Goal: Task Accomplishment & Management: Manage account settings

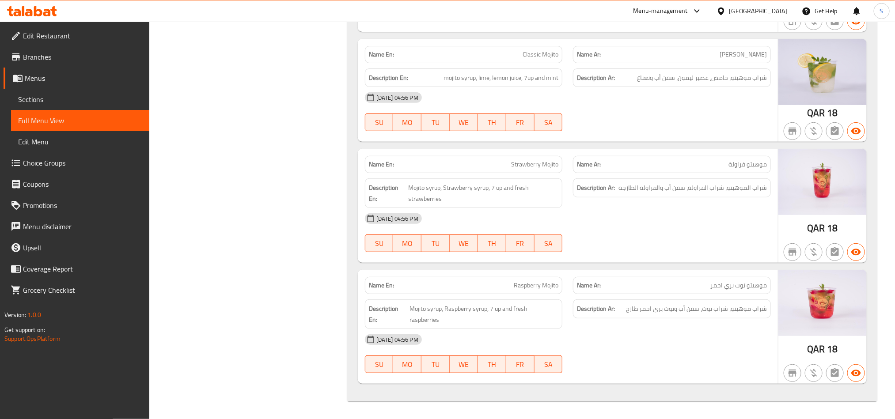
scroll to position [7360, 0]
click at [23, 15] on icon at bounding box center [23, 11] width 3 height 10
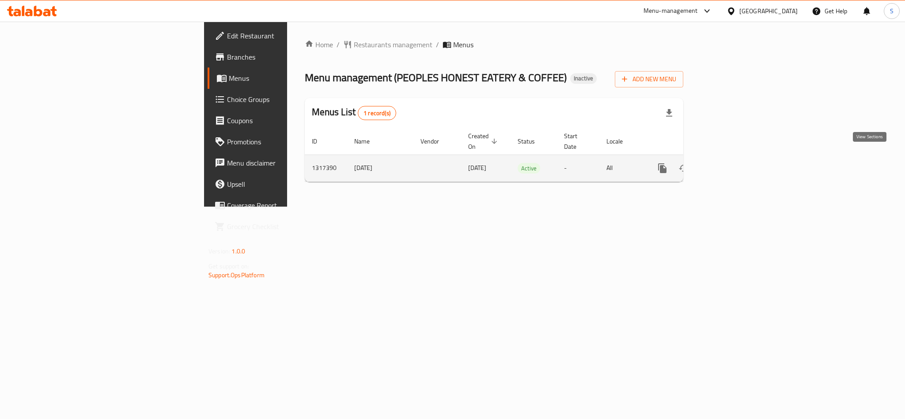
click at [732, 163] on icon "enhanced table" at bounding box center [726, 168] width 11 height 11
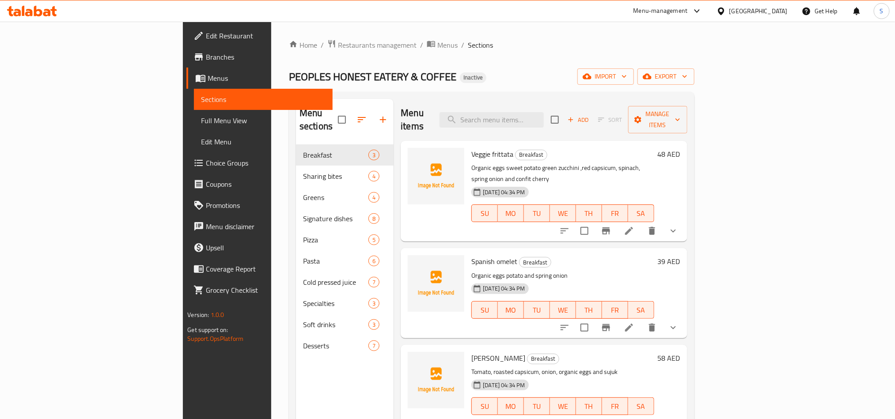
click at [632, 91] on div "Home / Restaurants management / Menus / Sections PEOPLES HONEST EATERY & COFFEE…" at bounding box center [492, 282] width 406 height 486
click at [627, 78] on span "import" at bounding box center [606, 76] width 42 height 11
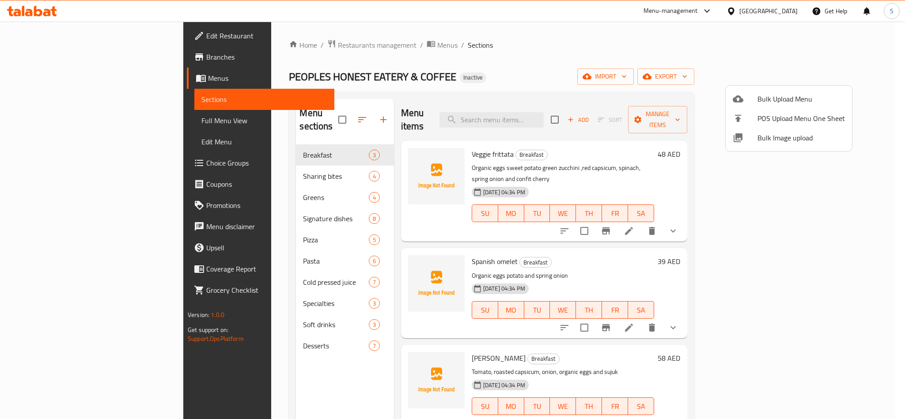
click at [783, 133] on span "Bulk Image upload" at bounding box center [801, 138] width 87 height 11
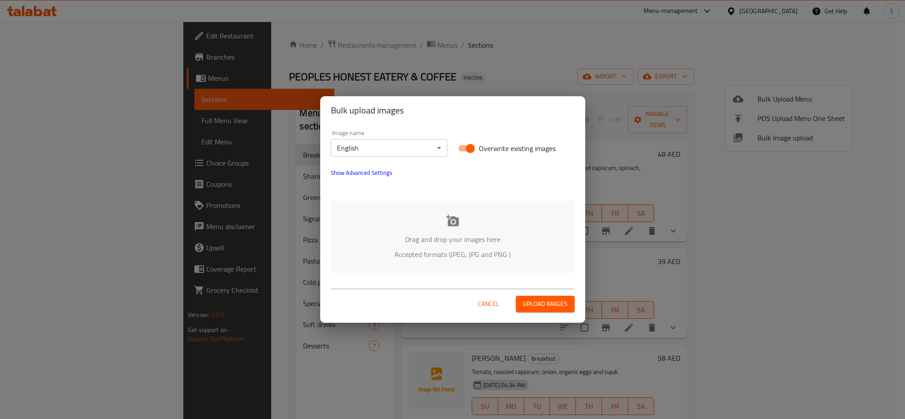
click at [383, 217] on div "Drag and drop your images here Accepted formats (JPEG, JPG and PNG )" at bounding box center [453, 237] width 244 height 72
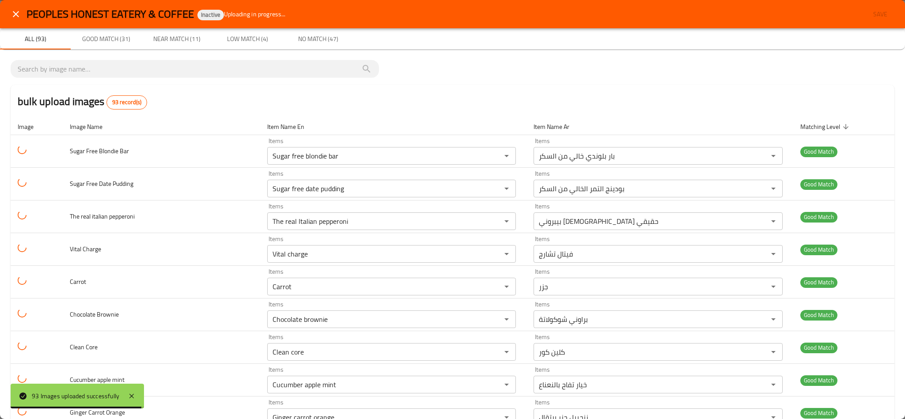
click at [19, 12] on icon "close" at bounding box center [16, 14] width 11 height 11
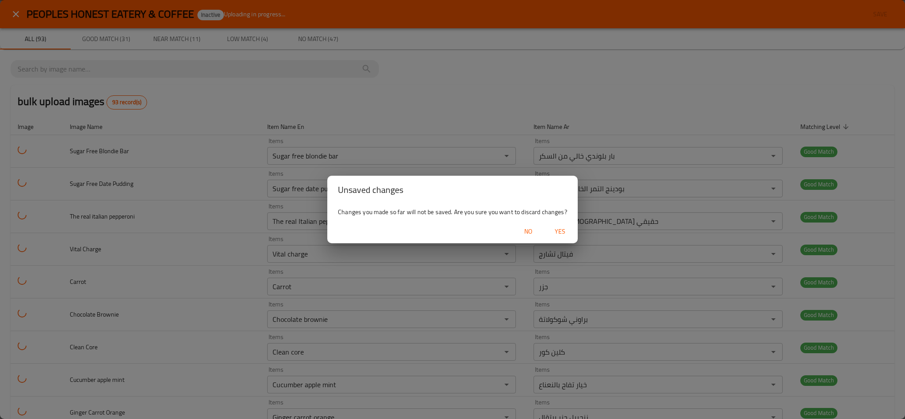
click at [558, 232] on span "Yes" at bounding box center [560, 231] width 21 height 11
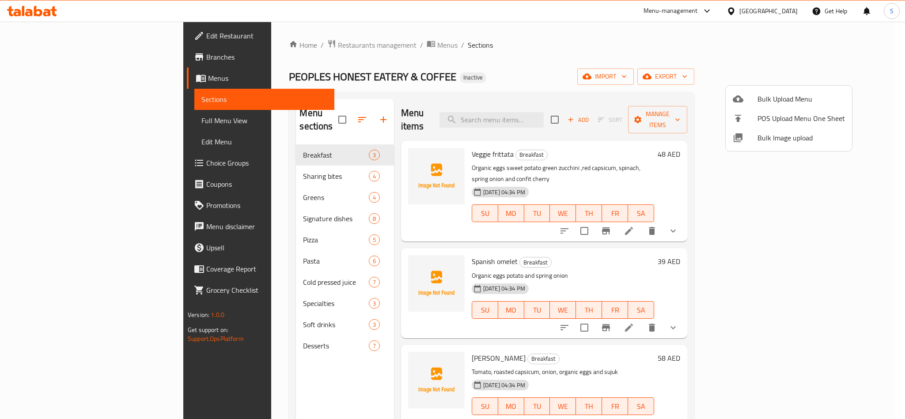
click at [419, 81] on div at bounding box center [452, 209] width 905 height 419
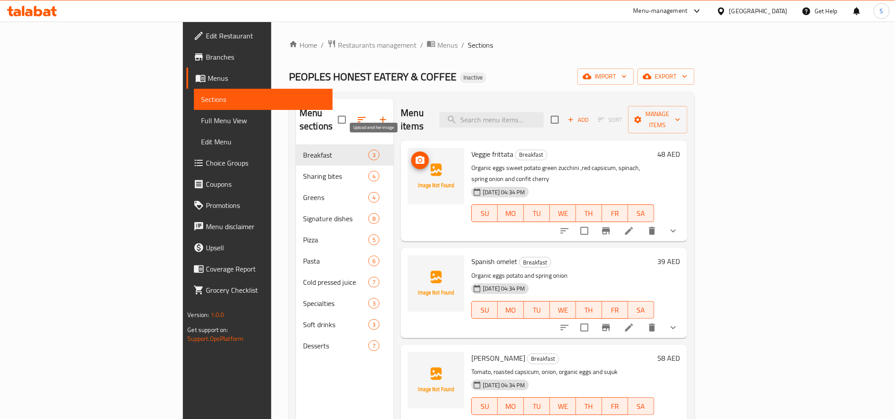
click at [411, 155] on span "upload picture" at bounding box center [420, 160] width 18 height 11
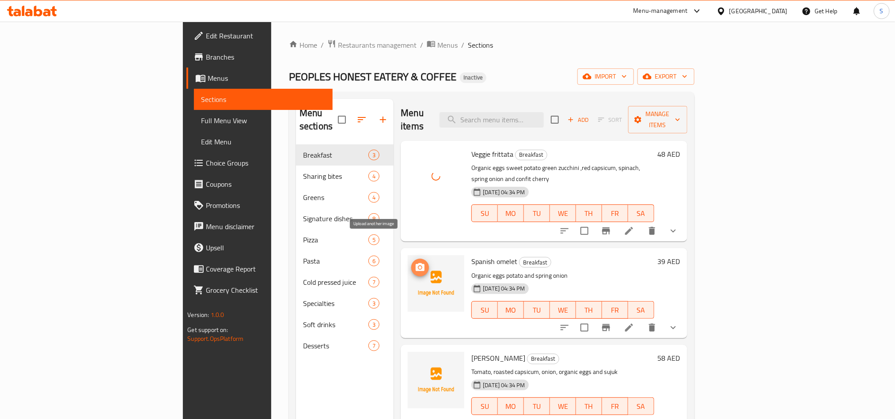
click at [416, 263] on icon "upload picture" at bounding box center [420, 267] width 9 height 8
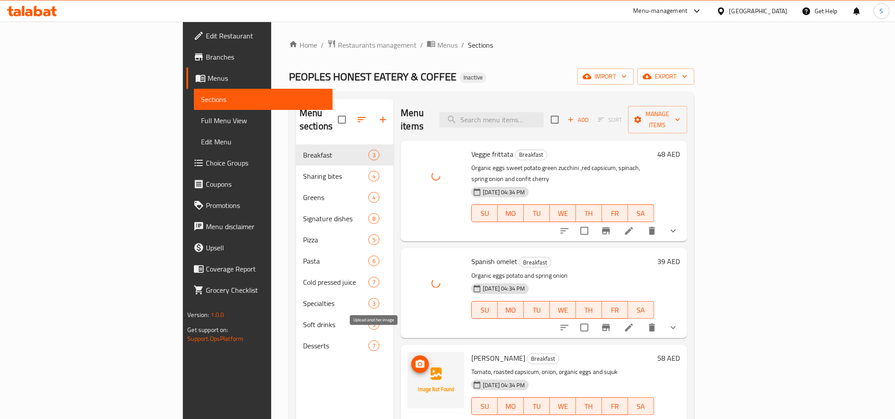
click at [416, 360] on icon "upload picture" at bounding box center [420, 364] width 9 height 8
click at [498, 67] on div "Home / Restaurants management / Menus / Sections PEOPLES HONEST EATERY & COFFEE…" at bounding box center [492, 282] width 406 height 486
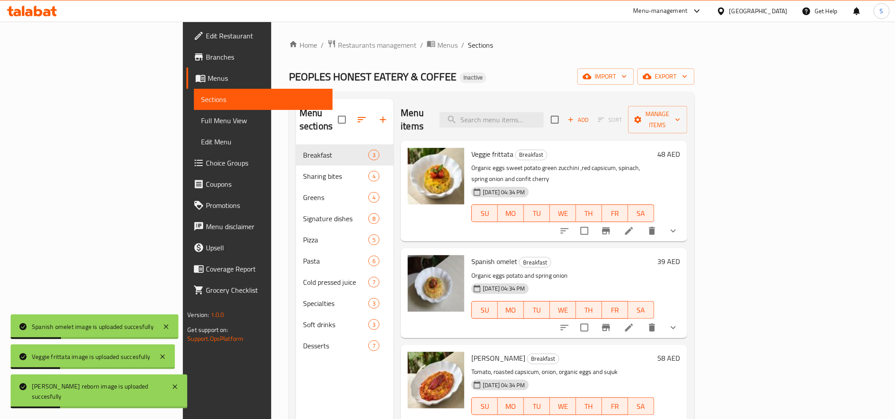
click at [438, 84] on div "PEOPLES HONEST EATERY & COFFEE Inactive import export" at bounding box center [492, 76] width 406 height 16
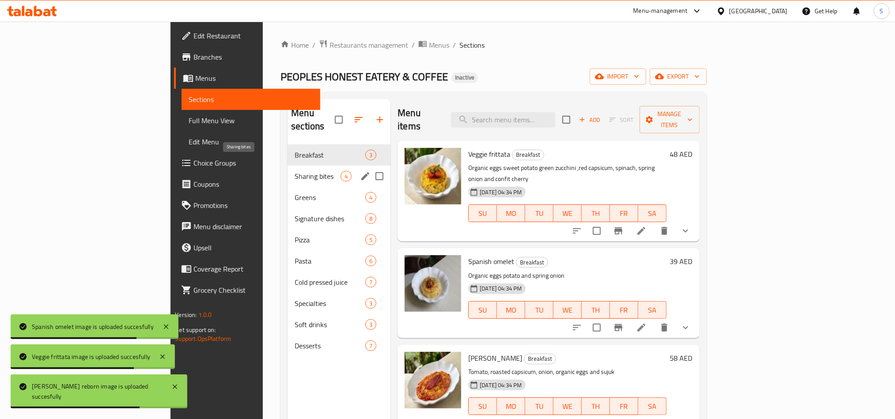
click at [295, 171] on span "Sharing bites" at bounding box center [318, 176] width 46 height 11
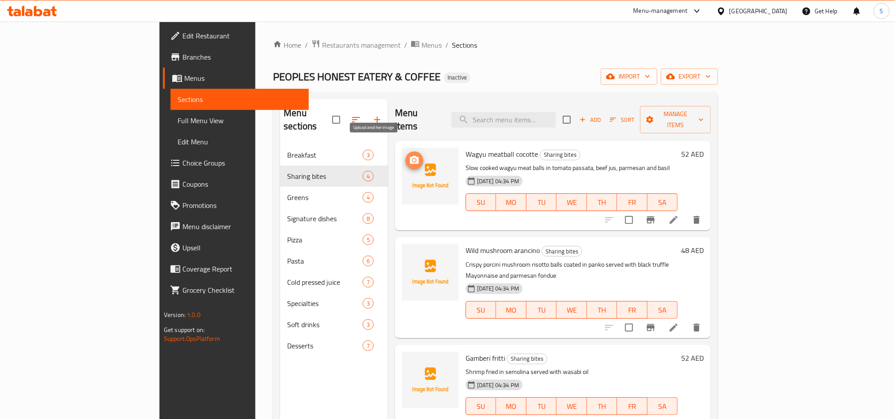
click at [409, 155] on icon "upload picture" at bounding box center [414, 160] width 11 height 11
click at [410, 252] on icon "upload picture" at bounding box center [414, 256] width 9 height 8
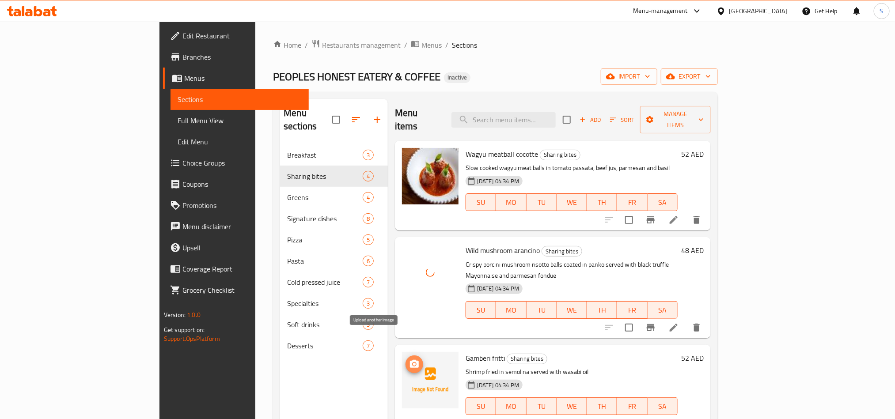
click at [409, 359] on icon "upload picture" at bounding box center [414, 364] width 11 height 11
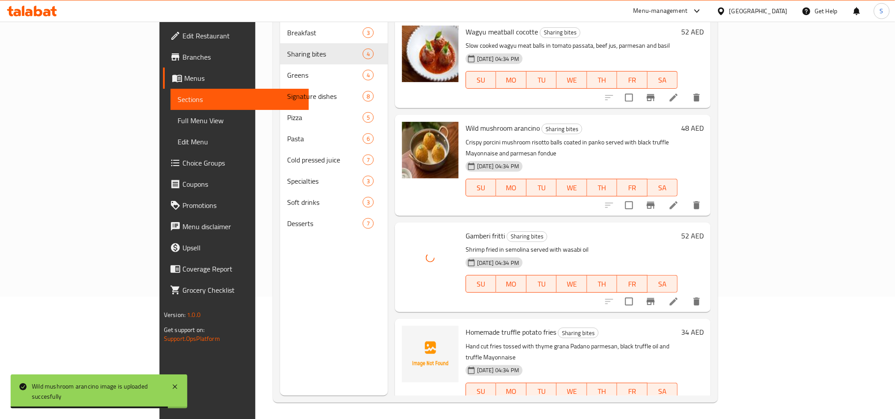
scroll to position [124, 0]
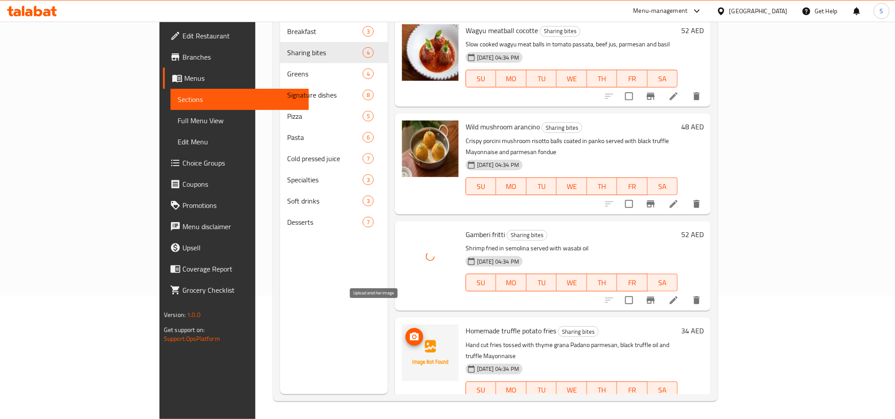
click at [409, 332] on icon "upload picture" at bounding box center [414, 337] width 11 height 11
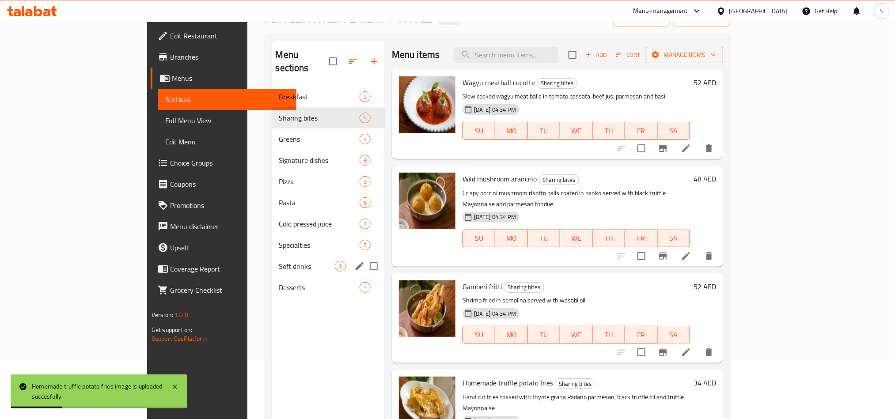
scroll to position [0, 0]
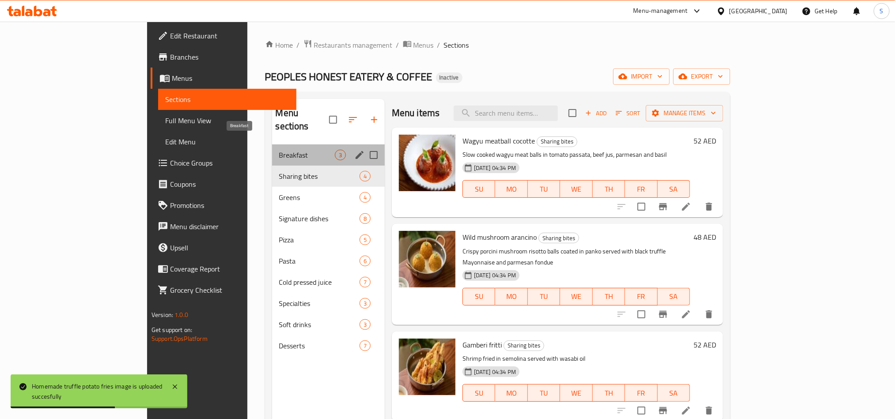
click at [279, 150] on span "Breakfast" at bounding box center [307, 155] width 56 height 11
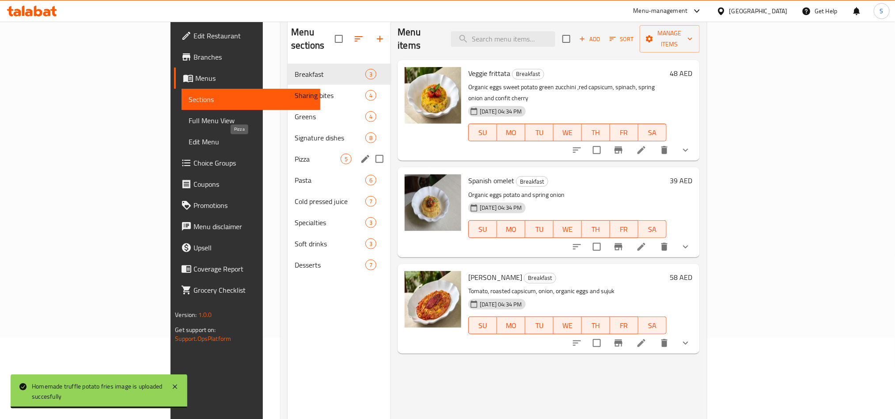
scroll to position [57, 0]
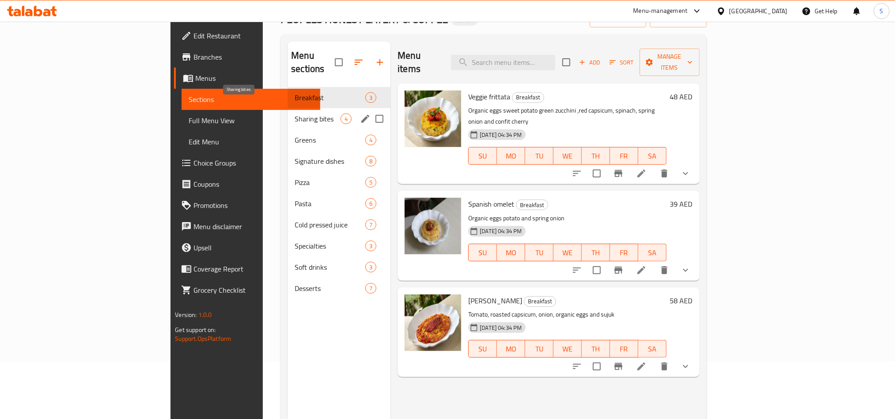
click at [295, 114] on span "Sharing bites" at bounding box center [318, 119] width 46 height 11
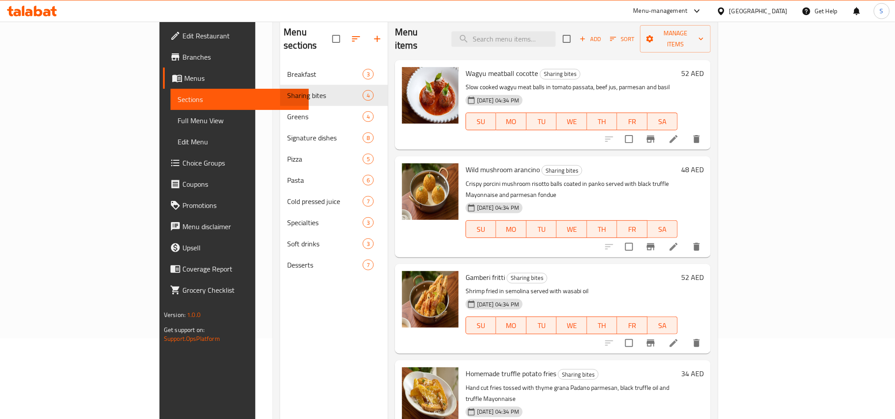
scroll to position [57, 0]
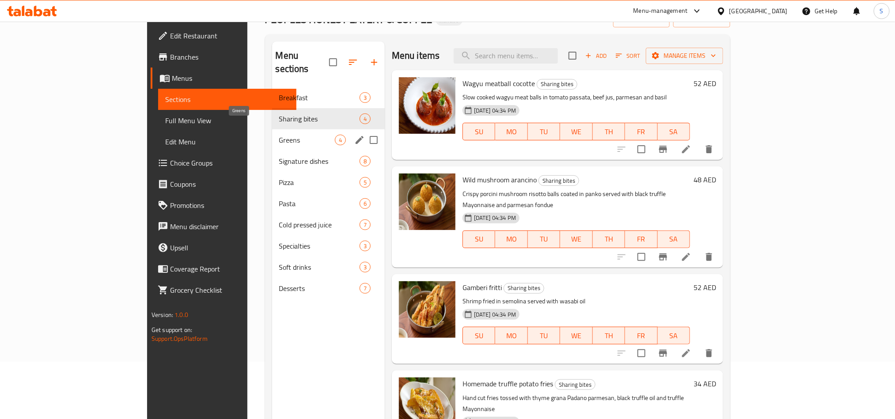
click at [279, 135] on span "Greens" at bounding box center [307, 140] width 56 height 11
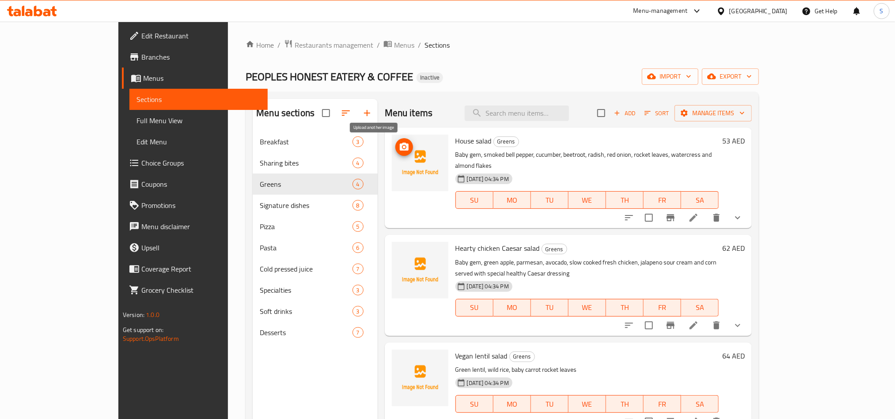
click at [403, 147] on circle "upload picture" at bounding box center [404, 147] width 3 height 3
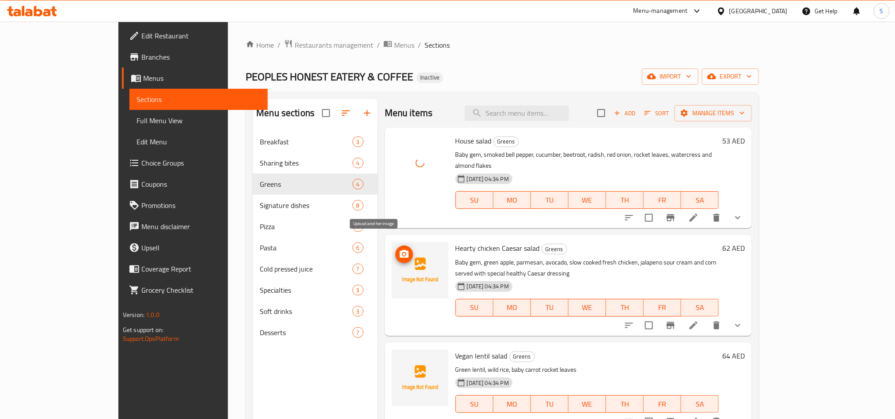
click at [399, 249] on icon "upload picture" at bounding box center [404, 254] width 11 height 11
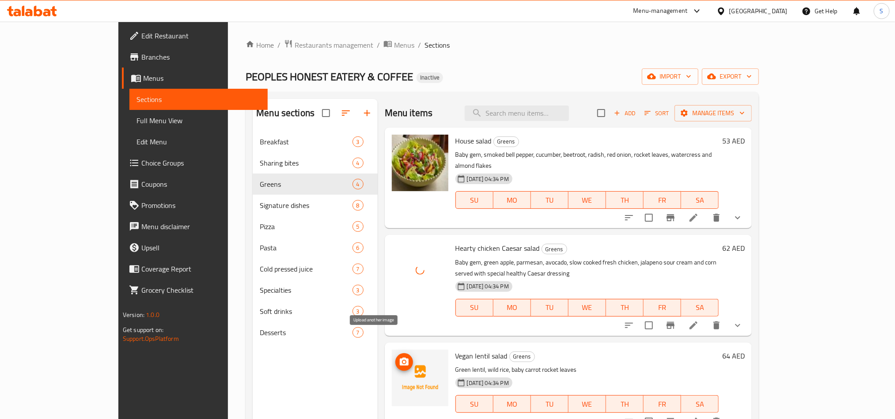
click at [400, 358] on icon "upload picture" at bounding box center [404, 362] width 9 height 8
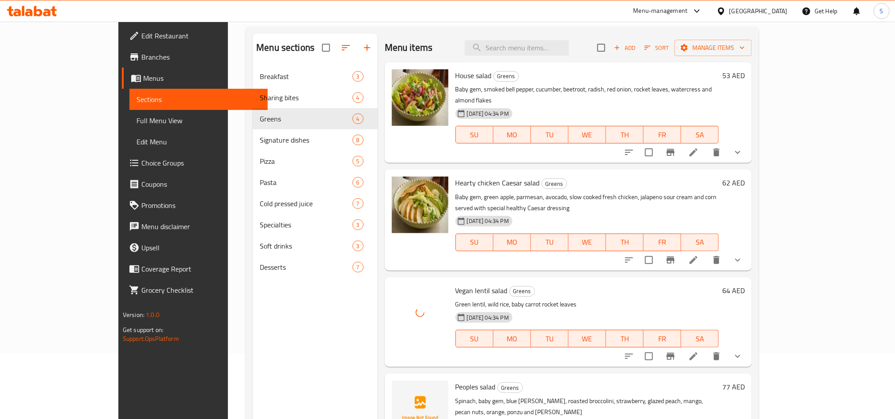
scroll to position [124, 0]
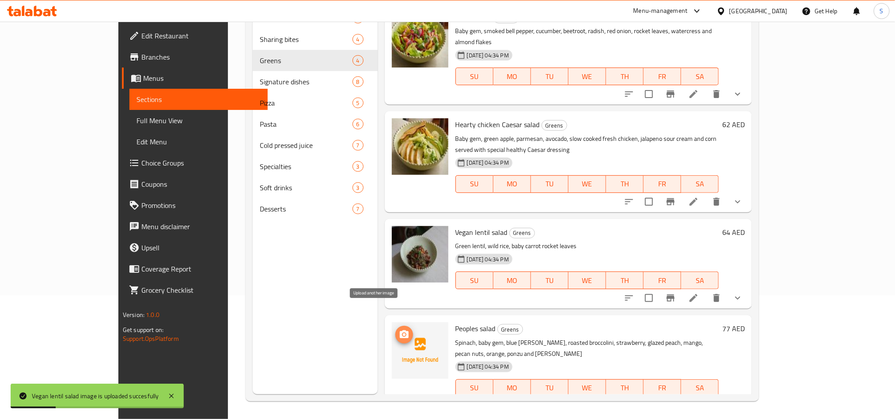
click at [400, 331] on icon "upload picture" at bounding box center [404, 335] width 9 height 8
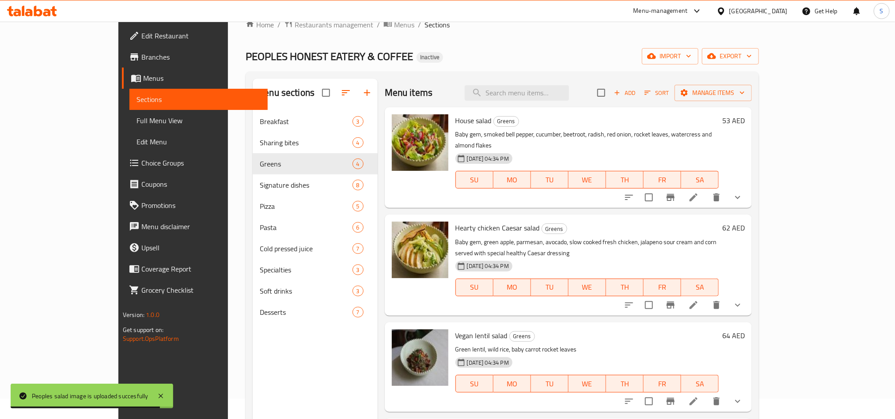
scroll to position [0, 0]
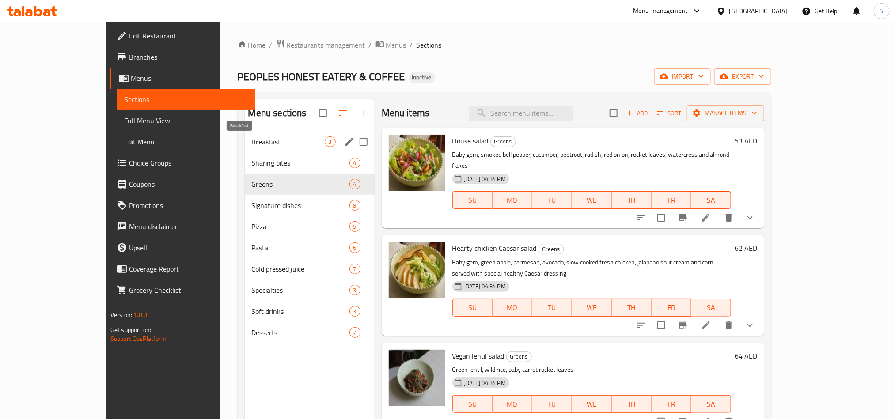
click at [285, 142] on span "Breakfast" at bounding box center [288, 142] width 73 height 11
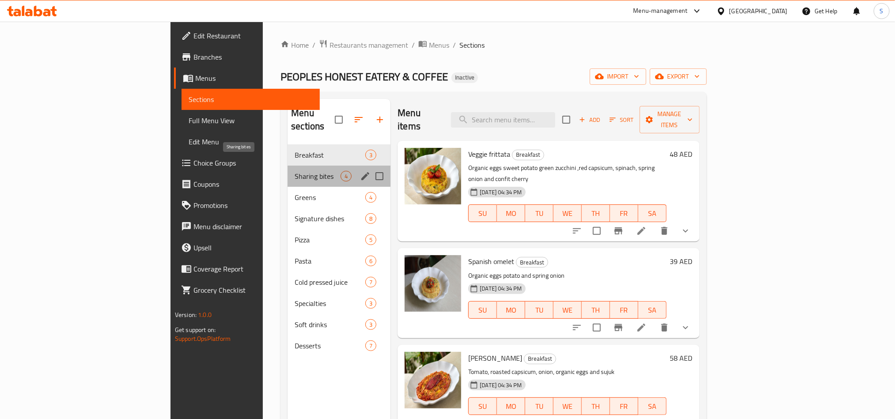
click at [295, 171] on span "Sharing bites" at bounding box center [318, 176] width 46 height 11
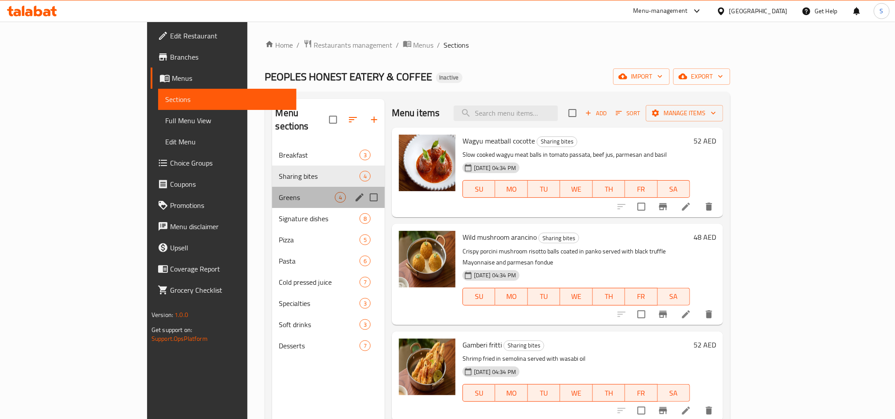
click at [289, 191] on div "Greens 4" at bounding box center [328, 197] width 113 height 21
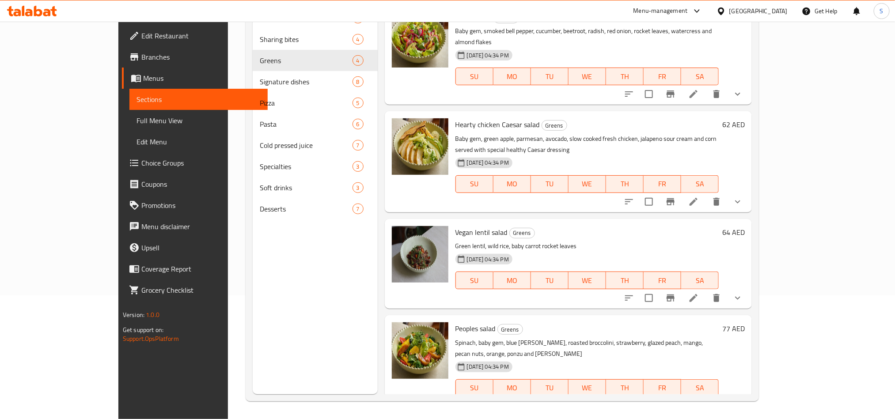
scroll to position [57, 0]
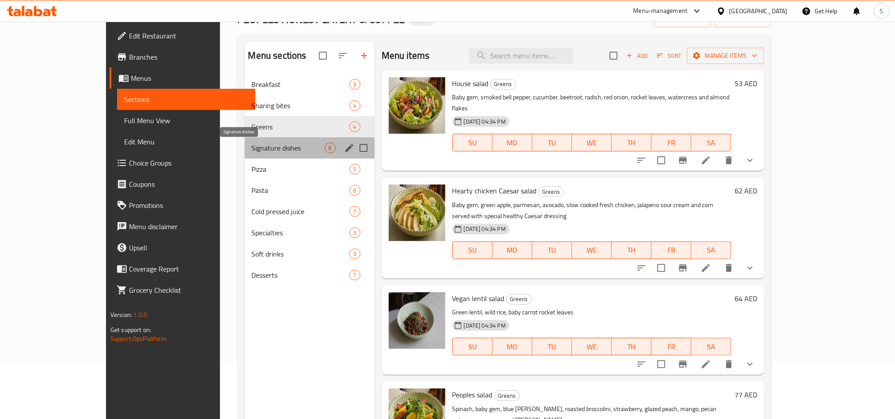
click at [252, 148] on span "Signature dishes" at bounding box center [288, 148] width 73 height 11
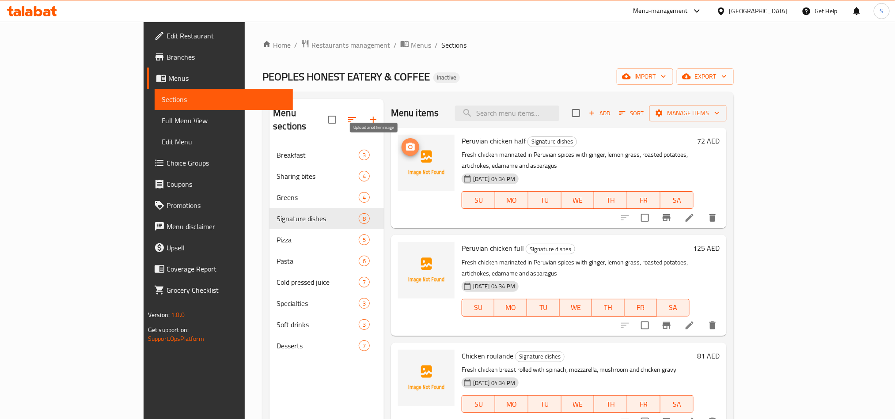
click at [406, 145] on icon "upload picture" at bounding box center [410, 147] width 9 height 8
click at [406, 250] on icon "upload picture" at bounding box center [410, 254] width 9 height 8
click at [405, 146] on icon "upload picture" at bounding box center [410, 147] width 11 height 11
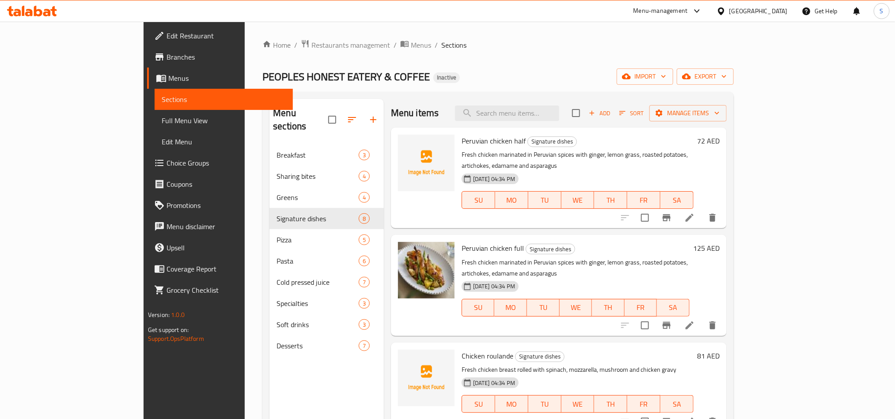
click at [462, 142] on span "Peruvian chicken half" at bounding box center [494, 140] width 64 height 13
copy span "Peruvian"
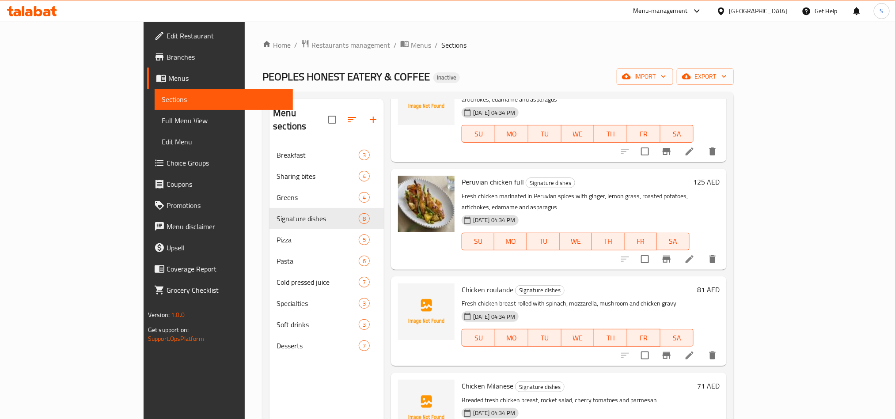
click at [462, 283] on span "Chicken roulande" at bounding box center [488, 289] width 52 height 13
copy h6 "roulande"
click at [406, 292] on icon "upload picture" at bounding box center [410, 296] width 9 height 8
click at [467, 283] on span "Chicken roulande" at bounding box center [488, 289] width 52 height 13
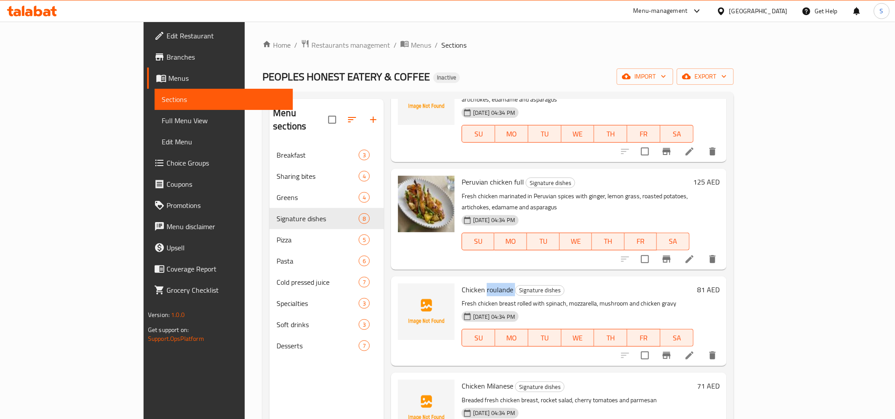
click at [467, 283] on span "Chicken roulande" at bounding box center [488, 289] width 52 height 13
click at [398, 284] on img at bounding box center [426, 312] width 57 height 57
click at [405, 291] on icon "upload picture" at bounding box center [410, 296] width 11 height 11
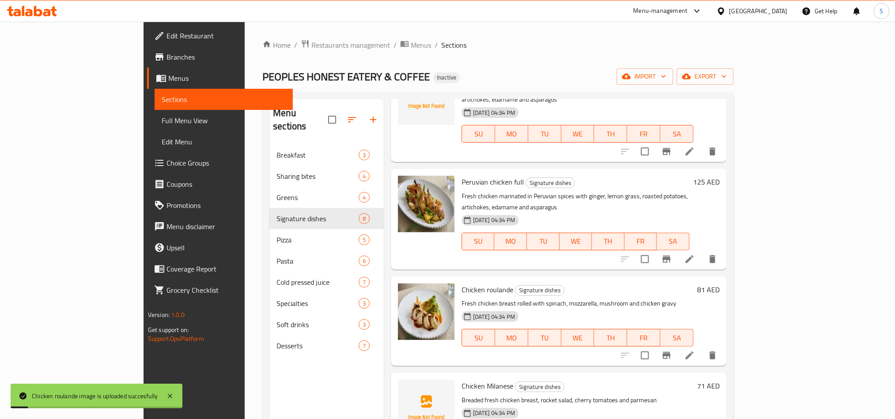
click at [462, 380] on span "Chicken Milanese" at bounding box center [488, 386] width 52 height 13
copy h6 "Chicken Milanese"
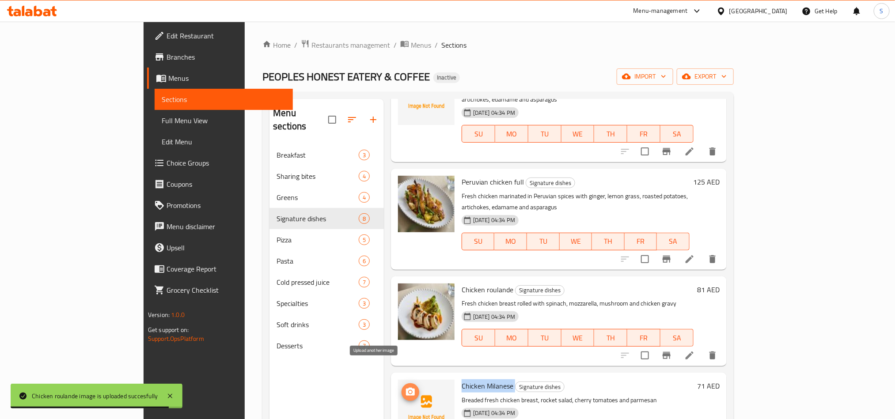
click at [405, 387] on icon "upload picture" at bounding box center [410, 392] width 11 height 11
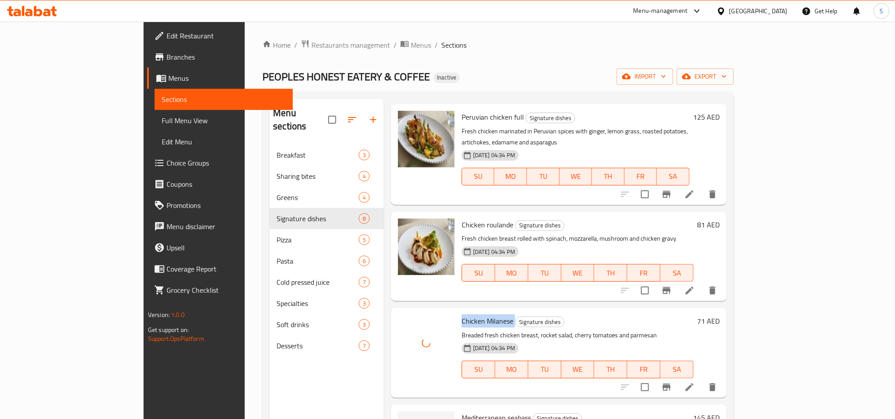
scroll to position [199, 0]
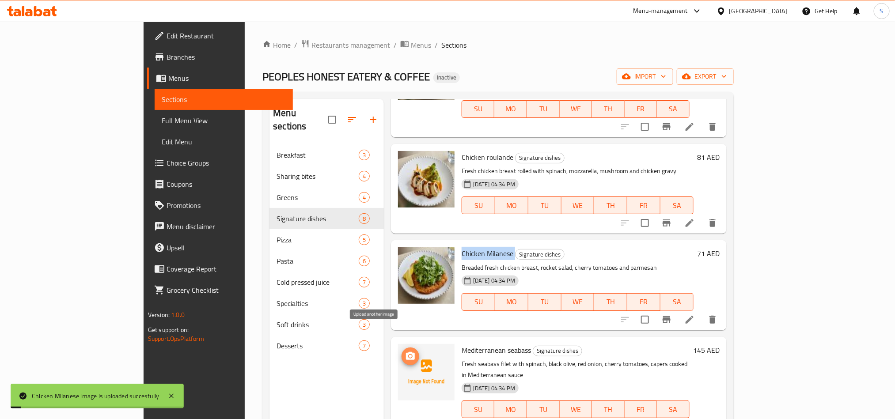
click at [406, 352] on icon "upload picture" at bounding box center [410, 356] width 9 height 8
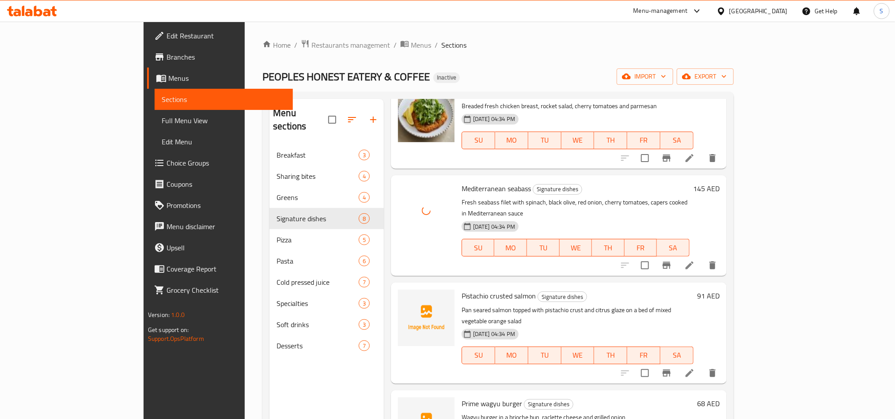
scroll to position [374, 0]
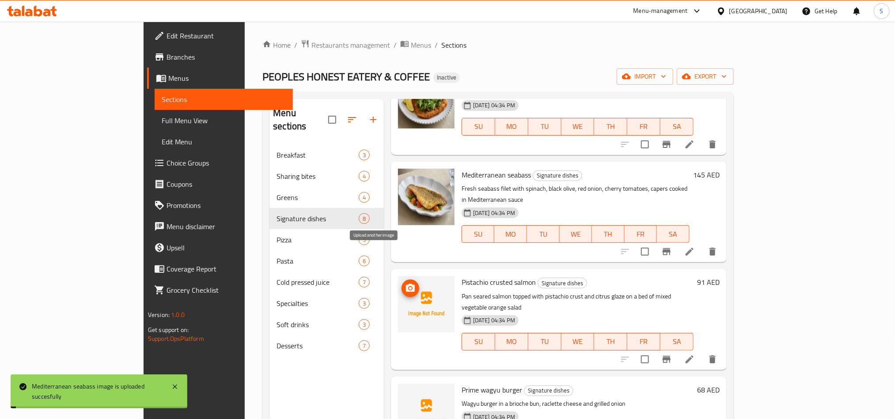
click at [405, 283] on icon "upload picture" at bounding box center [410, 288] width 11 height 11
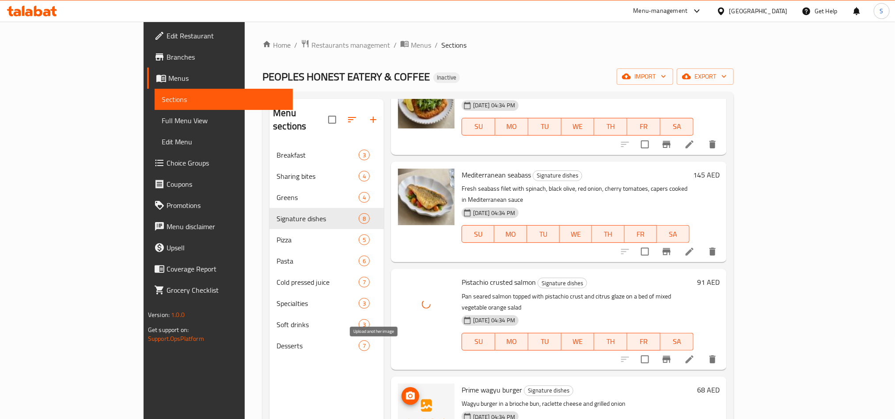
click at [405, 391] on icon "upload picture" at bounding box center [410, 396] width 11 height 11
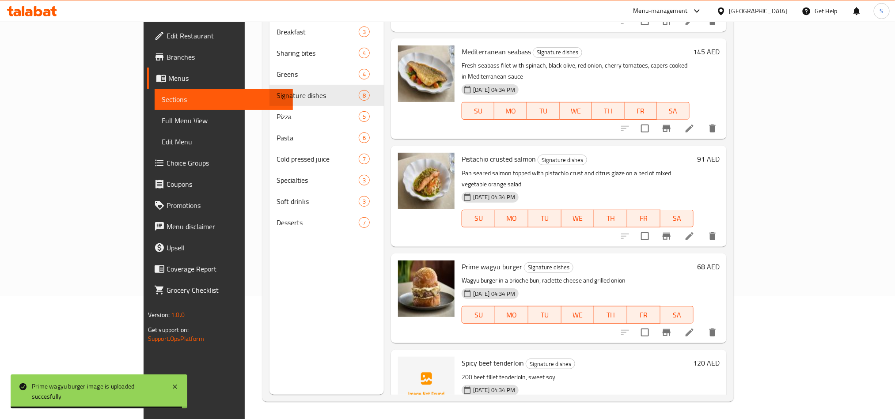
scroll to position [124, 0]
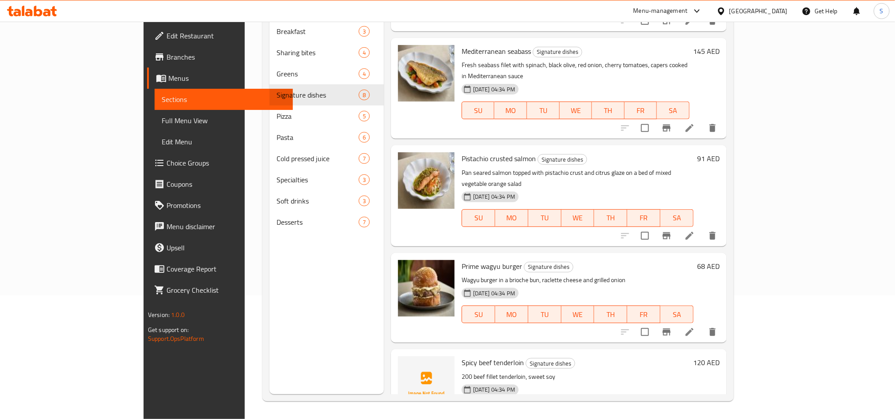
click at [462, 356] on span "Spicy beef tenderloin" at bounding box center [493, 362] width 62 height 13
copy h6 "tenderloin"
click at [405, 364] on icon "upload picture" at bounding box center [410, 369] width 11 height 11
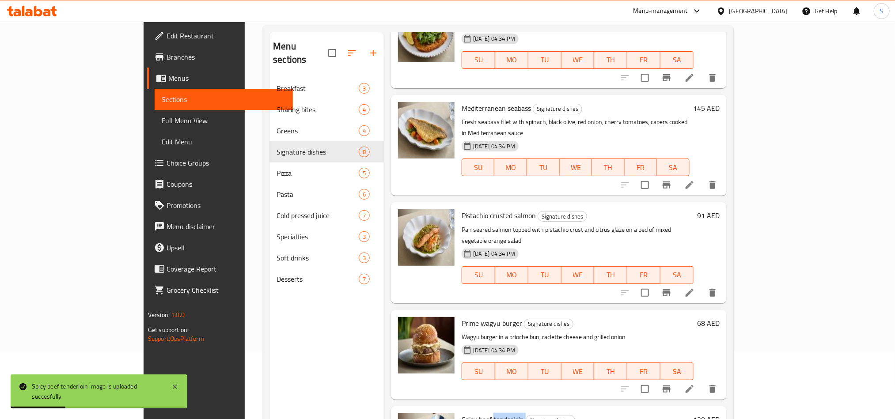
scroll to position [0, 0]
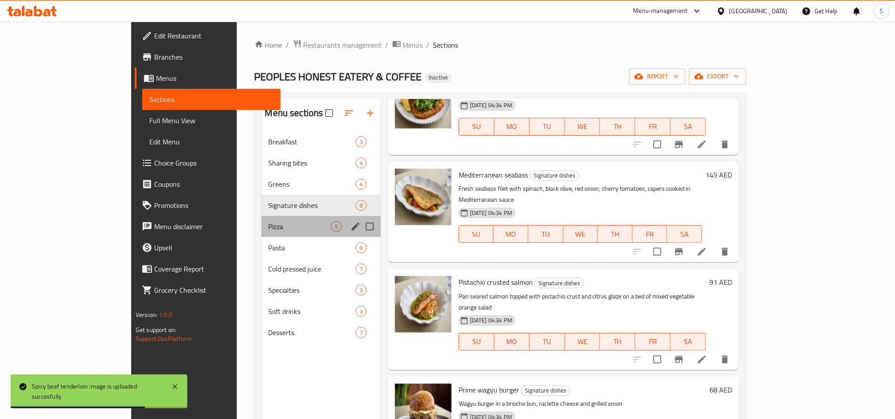
click at [262, 232] on div "Pizza 5" at bounding box center [321, 226] width 119 height 21
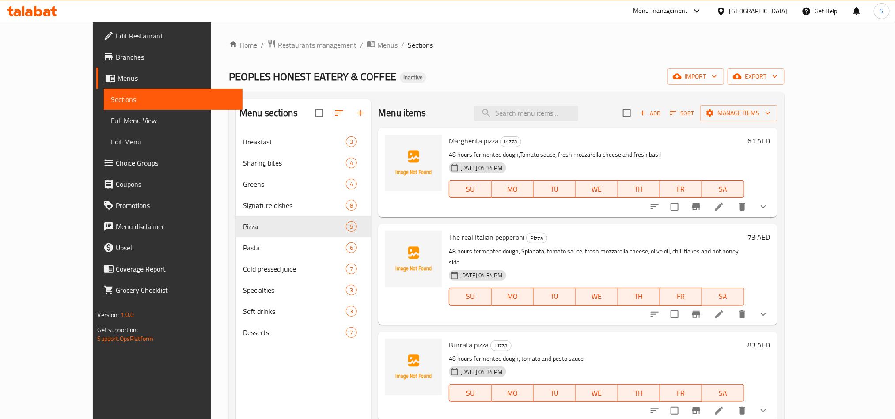
click at [449, 142] on span "Margherita pizza" at bounding box center [473, 140] width 49 height 13
copy span "Margherita"
click at [393, 147] on icon "upload picture" at bounding box center [397, 147] width 9 height 8
click at [449, 238] on span "The real Italian pepperoni" at bounding box center [487, 237] width 76 height 13
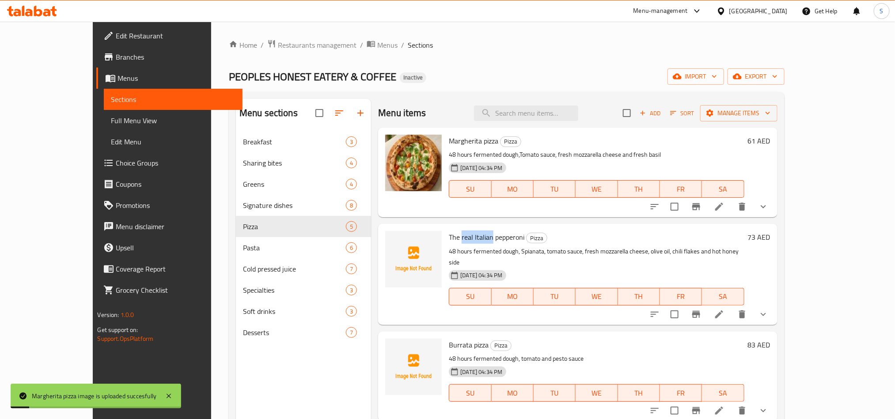
drag, startPoint x: 443, startPoint y: 238, endPoint x: 451, endPoint y: 238, distance: 8.0
click at [451, 238] on span "The real Italian pepperoni" at bounding box center [487, 237] width 76 height 13
copy span "real Italian"
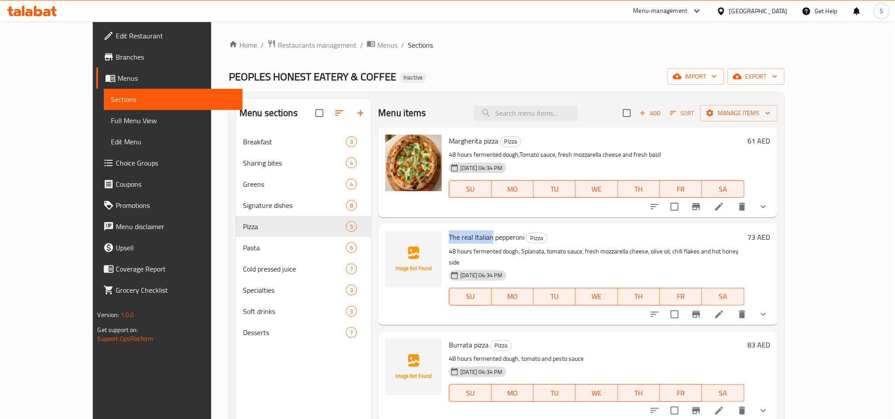
drag, startPoint x: 424, startPoint y: 238, endPoint x: 468, endPoint y: 243, distance: 44.5
click at [468, 243] on div "The real Italian pepperoni Pizza 48 hours fermented dough, Spianata, tomato sau…" at bounding box center [596, 275] width 302 height 94
copy span "The real Italian"
click at [392, 245] on icon "upload picture" at bounding box center [397, 243] width 11 height 11
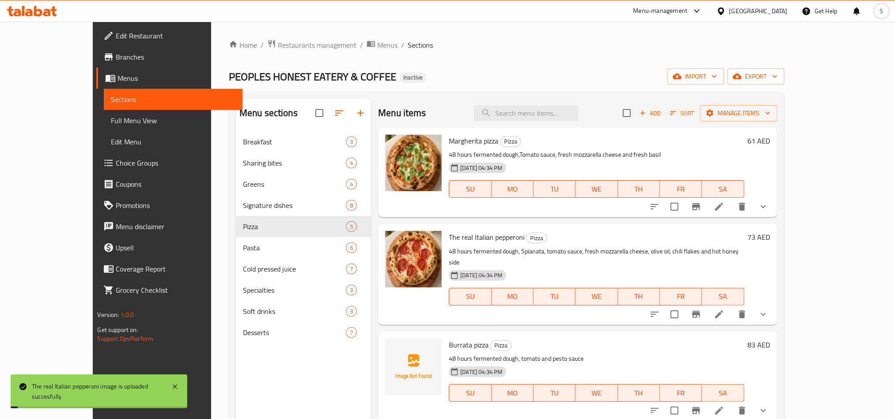
click at [449, 338] on span "Burrata pizza" at bounding box center [469, 344] width 40 height 13
copy span "Burrata"
click at [389, 346] on span "upload picture" at bounding box center [398, 351] width 18 height 11
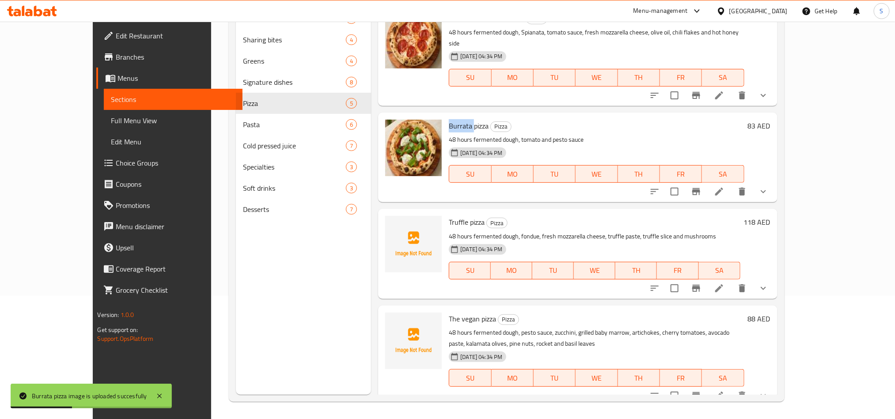
scroll to position [124, 0]
click at [449, 216] on span "Truffle pizza" at bounding box center [467, 221] width 36 height 13
copy span "Truffle"
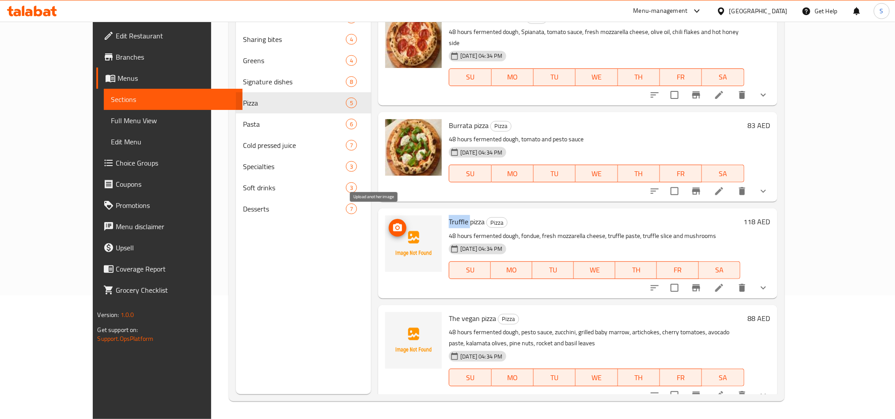
click at [393, 224] on icon "upload picture" at bounding box center [397, 228] width 9 height 8
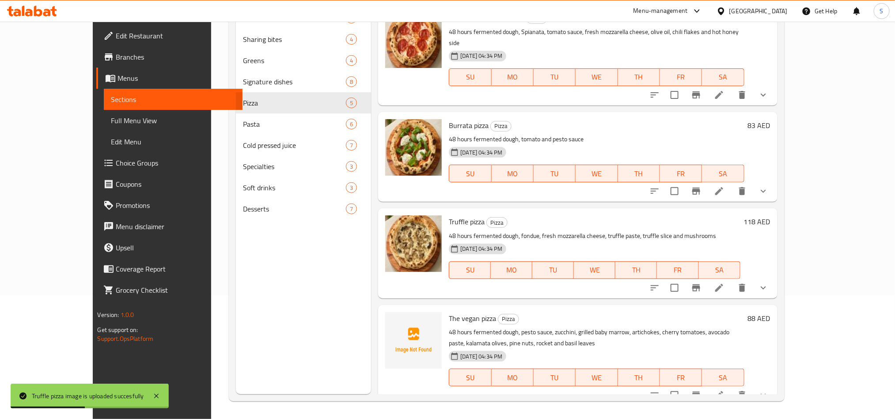
click at [449, 312] on span "The vegan pizza" at bounding box center [472, 318] width 47 height 13
drag, startPoint x: 432, startPoint y: 309, endPoint x: 443, endPoint y: 309, distance: 10.6
click at [449, 312] on span "The vegan pizza" at bounding box center [472, 318] width 47 height 13
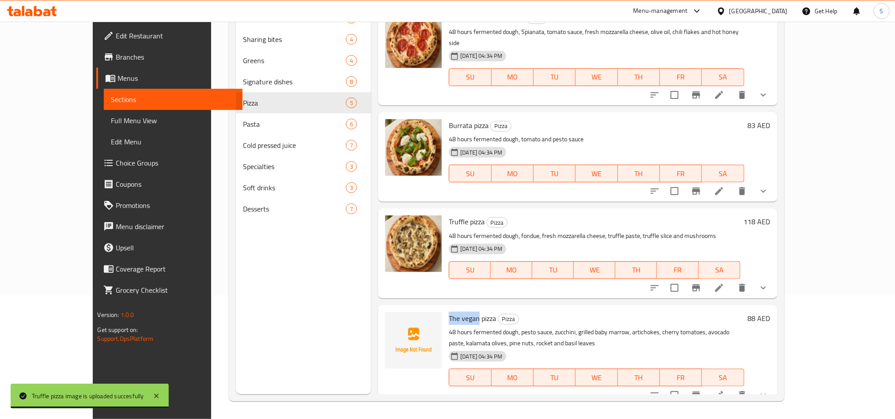
copy span "The vegan"
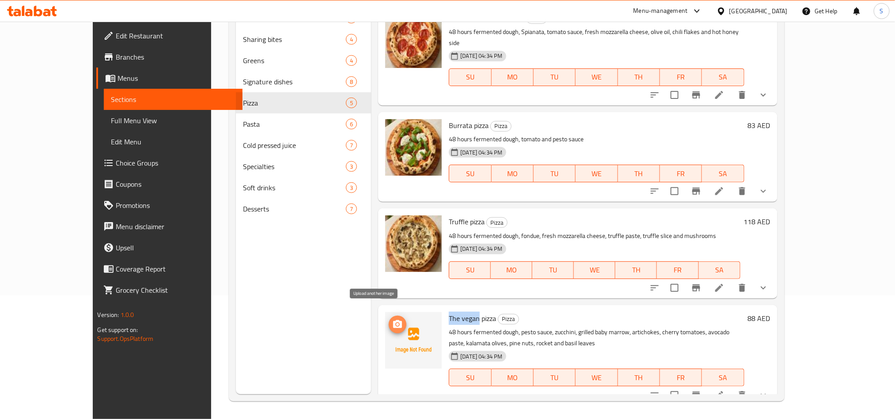
click at [389, 319] on span "upload picture" at bounding box center [398, 324] width 18 height 11
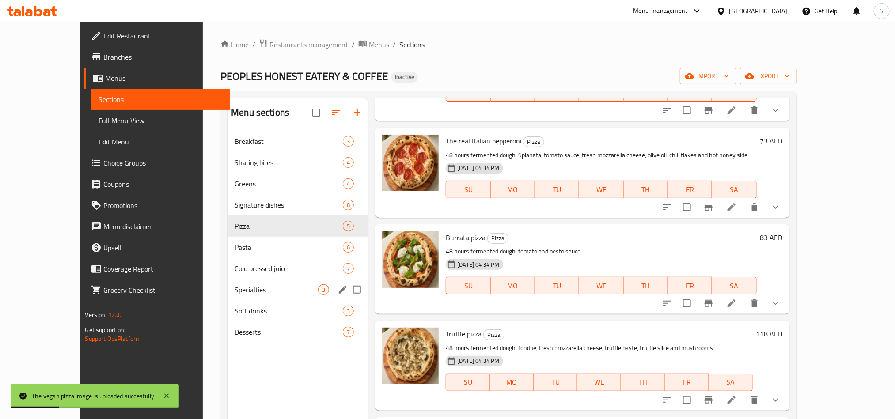
scroll to position [0, 0]
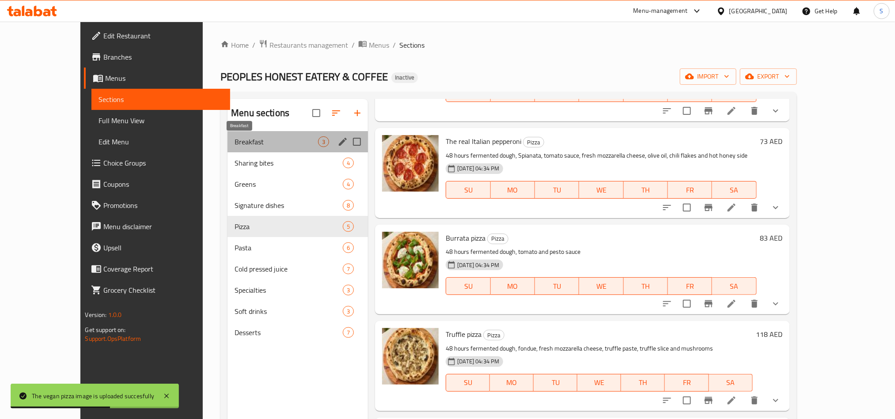
click at [271, 141] on span "Breakfast" at bounding box center [277, 142] width 84 height 11
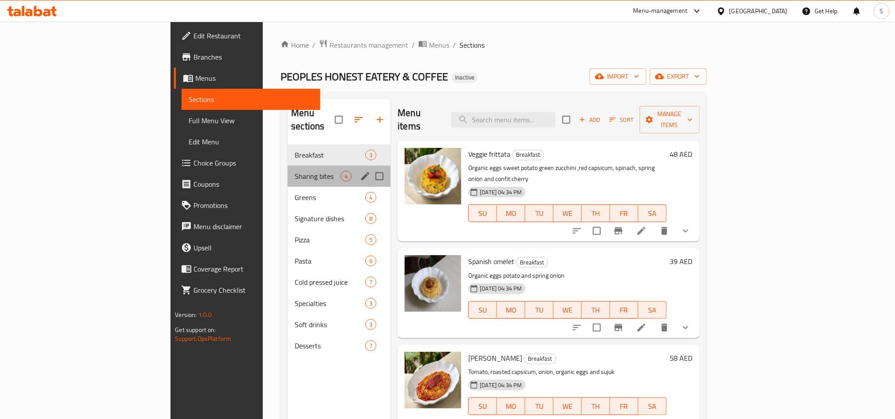
click at [288, 170] on div "Sharing bites 4" at bounding box center [339, 176] width 103 height 21
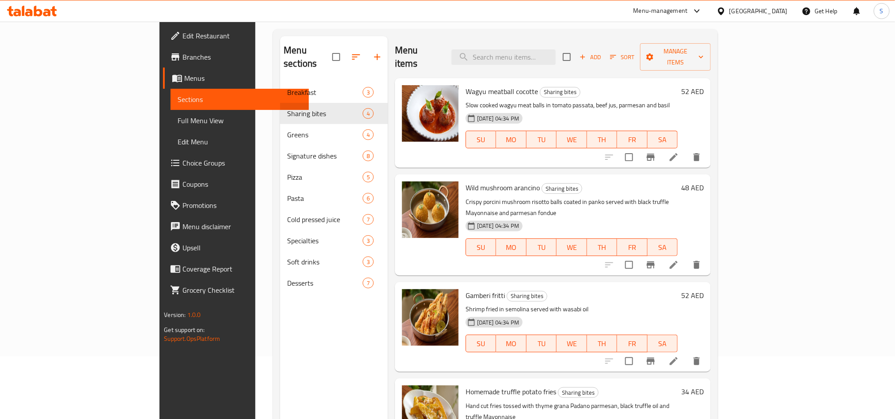
scroll to position [124, 0]
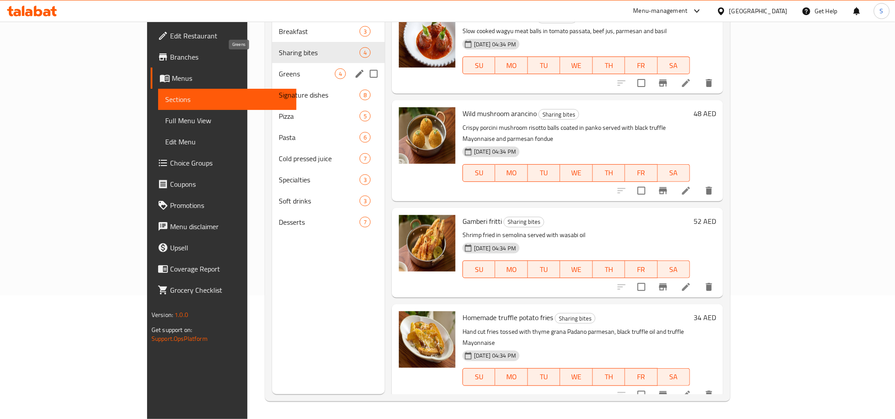
click at [279, 68] on span "Greens" at bounding box center [307, 73] width 56 height 11
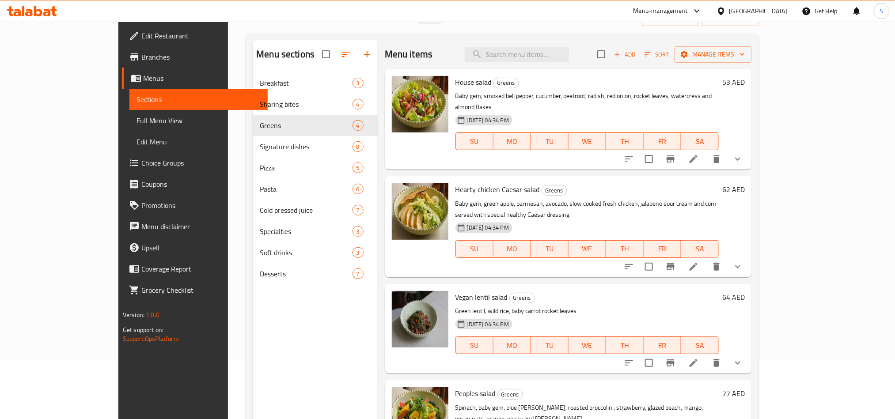
scroll to position [124, 0]
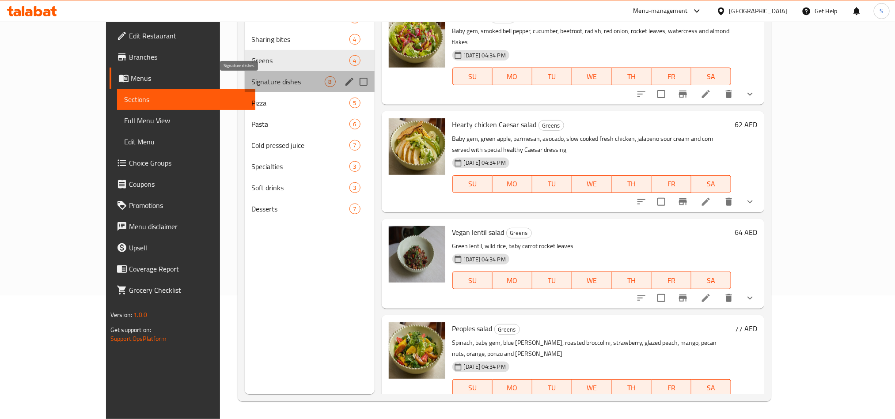
click at [259, 86] on span "Signature dishes" at bounding box center [288, 81] width 73 height 11
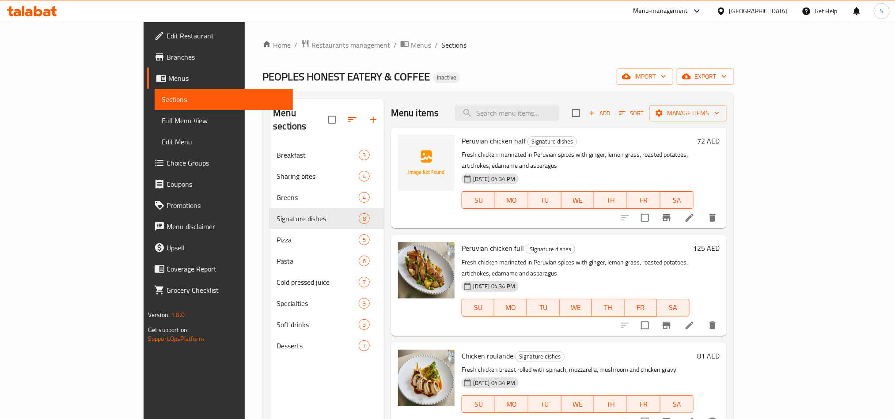
click at [462, 142] on span "Peruvian chicken half" at bounding box center [494, 140] width 64 height 13
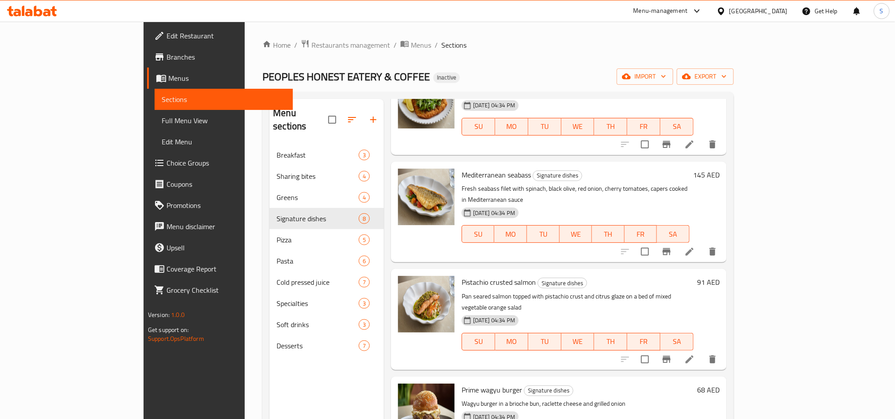
scroll to position [124, 0]
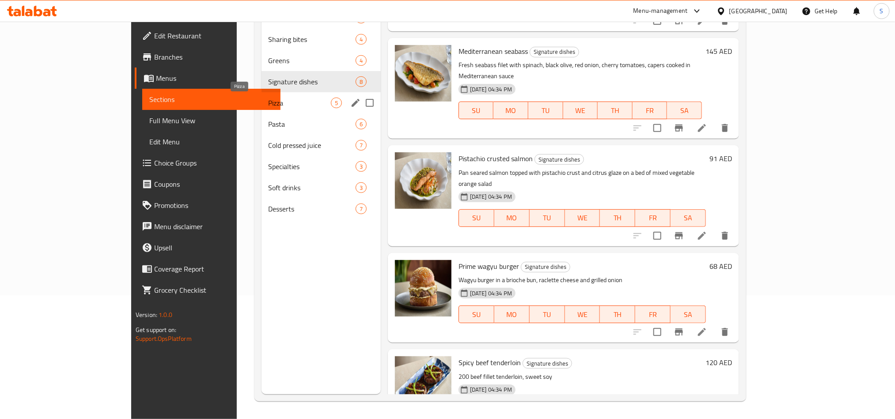
click at [269, 102] on span "Pizza" at bounding box center [300, 103] width 62 height 11
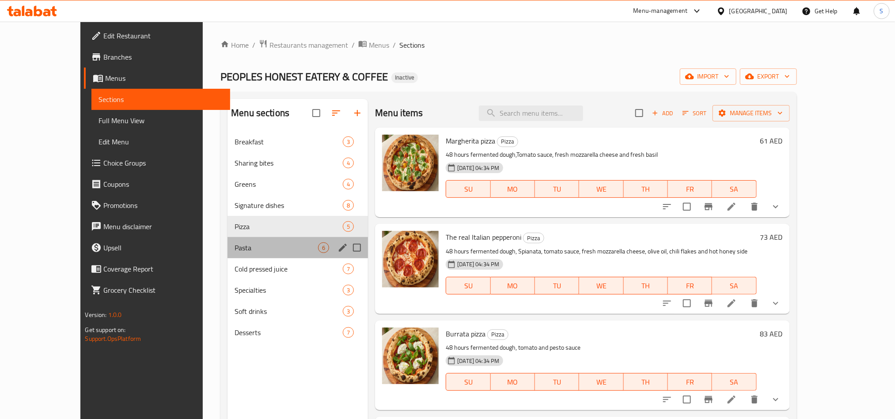
click at [231, 256] on div "Pasta 6" at bounding box center [298, 247] width 141 height 21
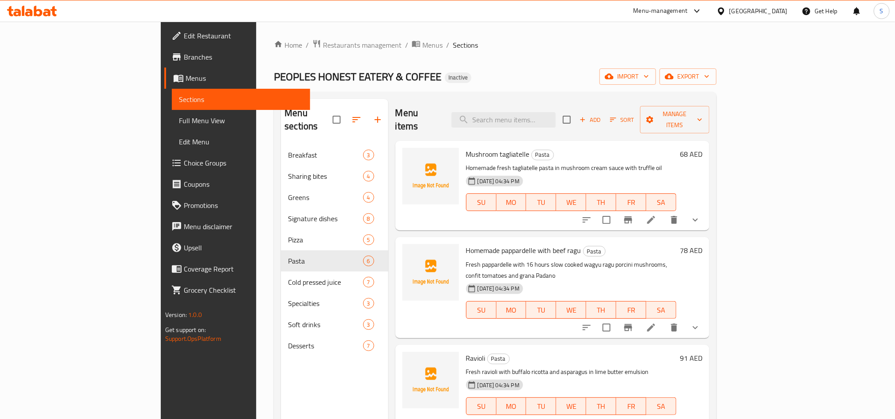
click at [466, 148] on span "Mushroom tagliatelle" at bounding box center [498, 154] width 64 height 13
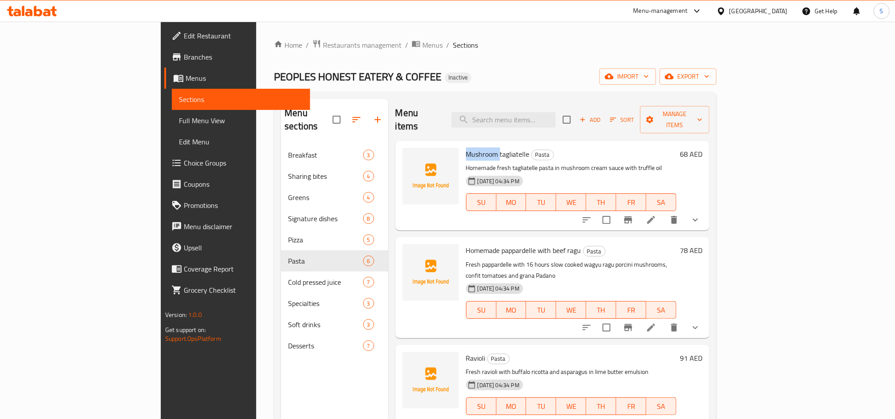
click at [466, 148] on span "Mushroom tagliatelle" at bounding box center [498, 154] width 64 height 13
click at [406, 154] on button "upload picture" at bounding box center [415, 161] width 18 height 18
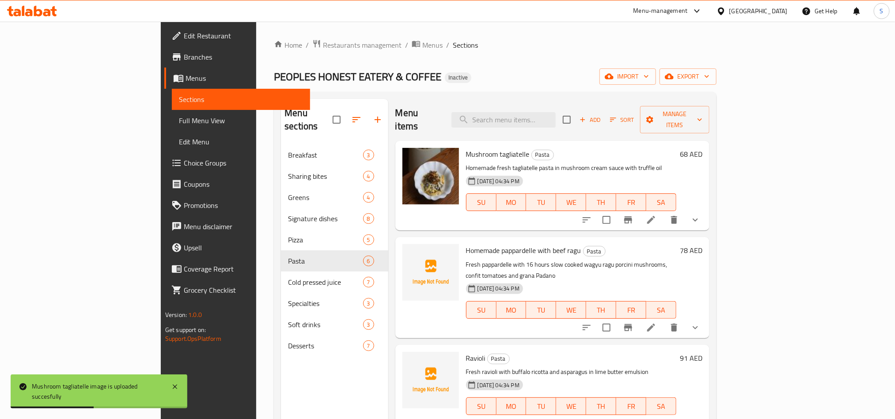
click at [471, 244] on span "Homemade pappardelle with beef ragu" at bounding box center [523, 250] width 115 height 13
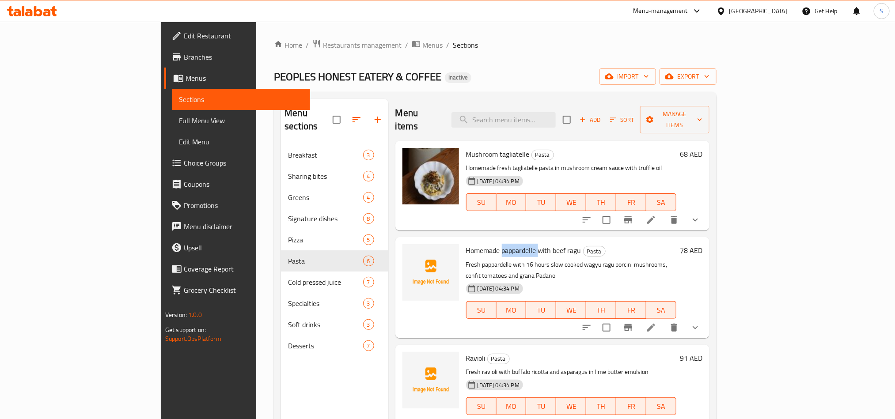
click at [468, 244] on span "Homemade pappardelle with beef ragu" at bounding box center [523, 250] width 115 height 13
click at [410, 252] on icon "upload picture" at bounding box center [414, 256] width 9 height 8
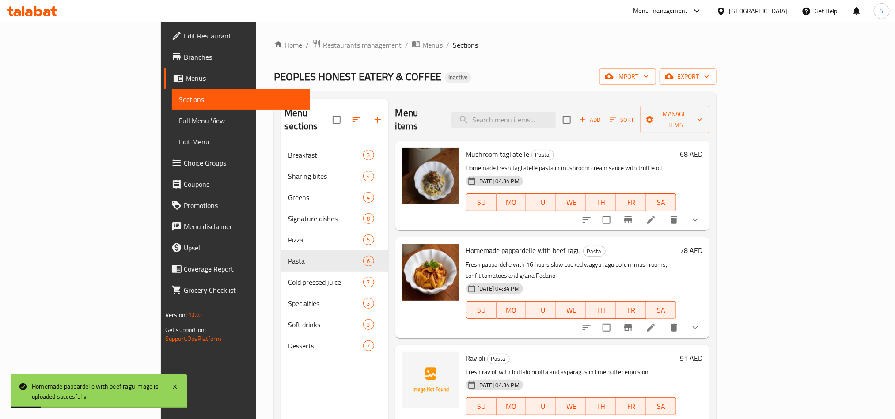
click at [466, 352] on span "Ravioli" at bounding box center [475, 358] width 19 height 13
click at [410, 360] on icon "upload picture" at bounding box center [414, 364] width 9 height 8
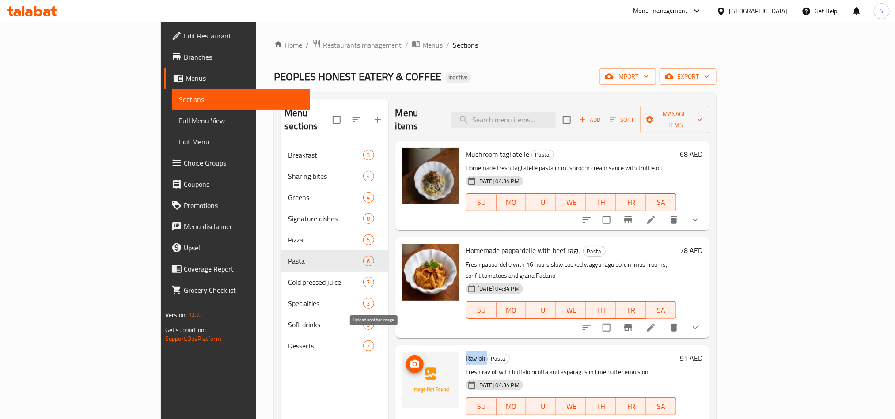
click at [410, 359] on icon "upload picture" at bounding box center [415, 364] width 11 height 11
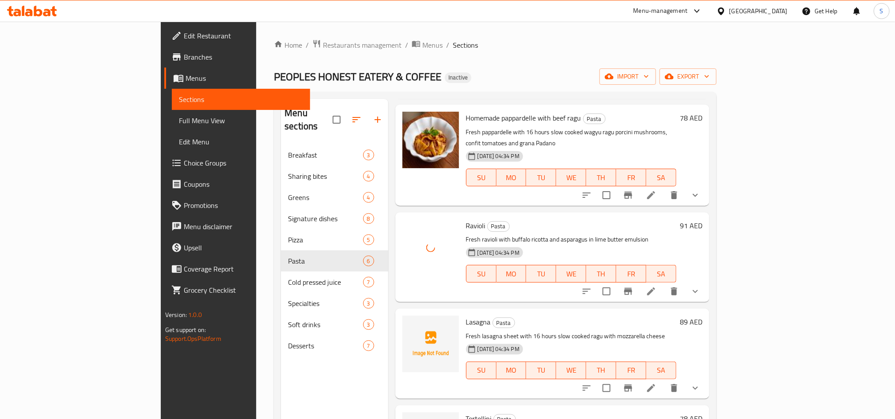
click at [466, 315] on span "Lasagna" at bounding box center [478, 321] width 25 height 13
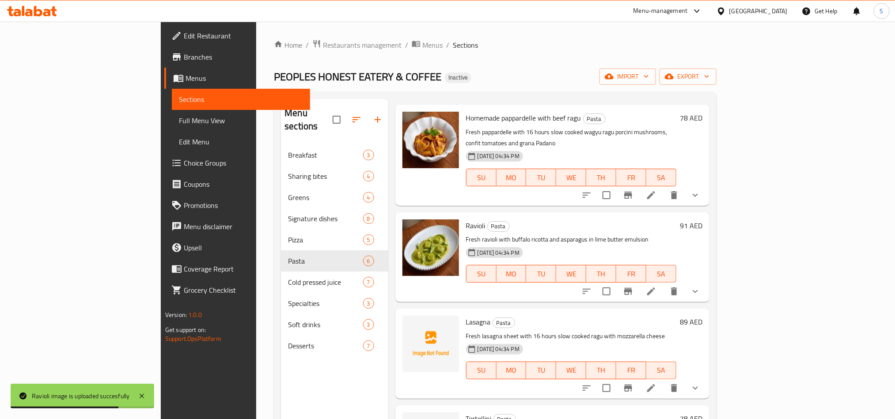
click at [466, 331] on p "Fresh lasagna sheet with 16 hours slow cooked ragu with mozzarella cheese" at bounding box center [571, 336] width 210 height 11
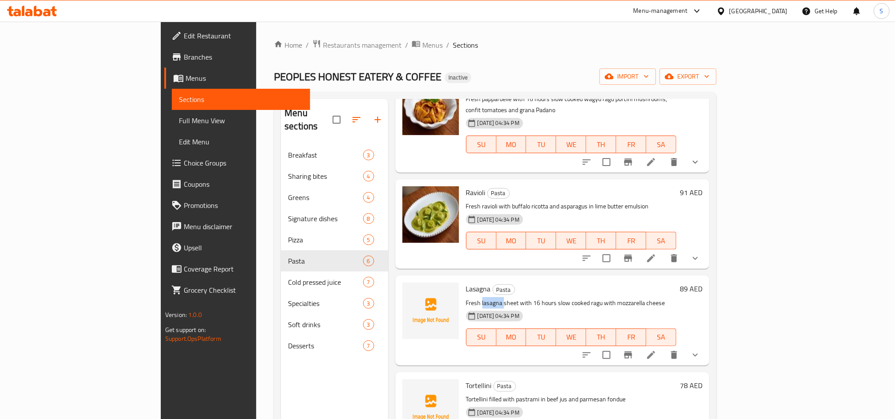
scroll to position [182, 0]
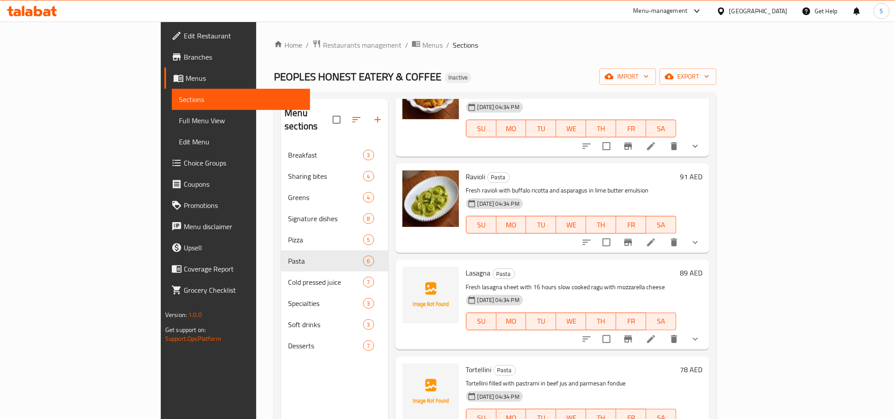
click at [466, 363] on span "Tortellini" at bounding box center [479, 369] width 26 height 13
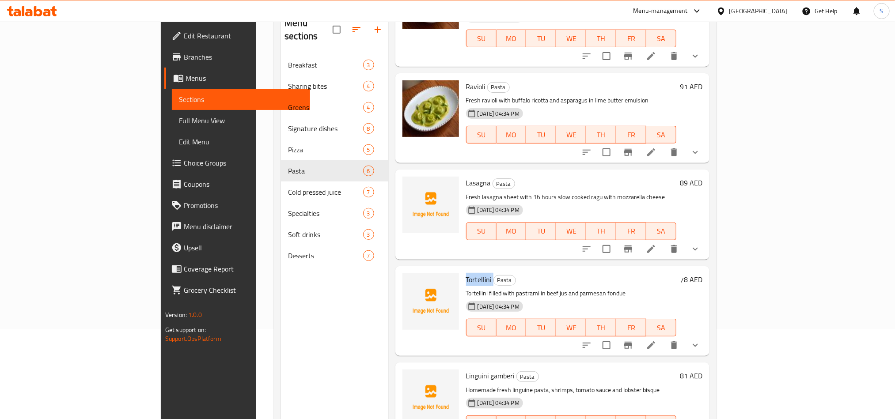
scroll to position [124, 0]
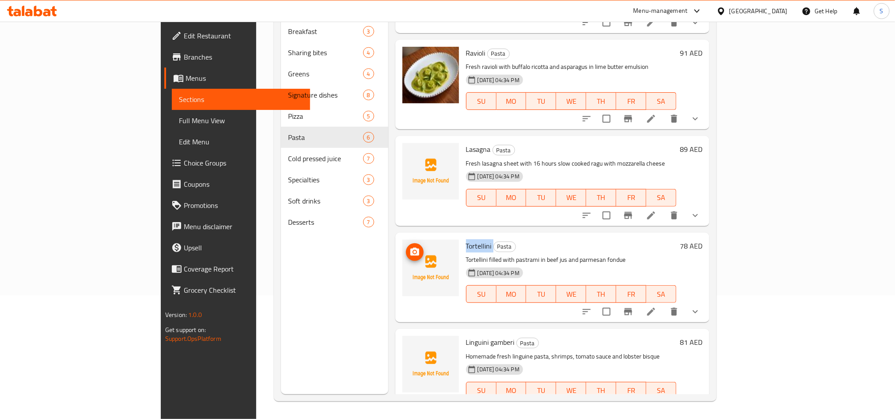
click at [414, 251] on circle "upload picture" at bounding box center [415, 252] width 3 height 3
click at [466, 336] on span "Linguini gamberi" at bounding box center [490, 342] width 49 height 13
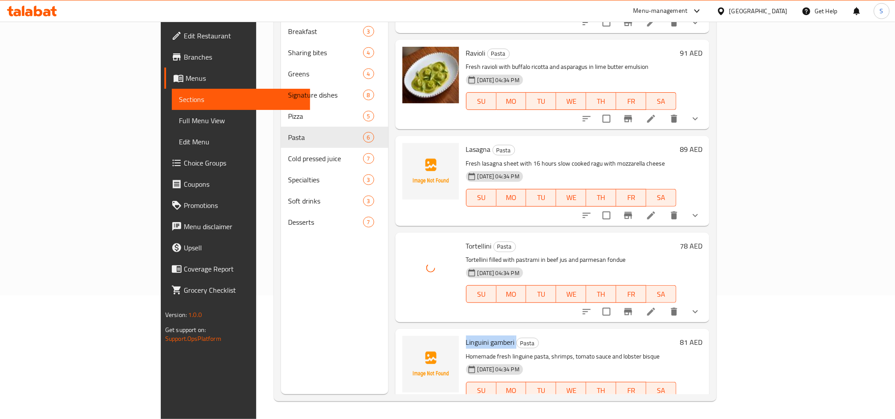
click at [466, 336] on span "Linguini gamberi" at bounding box center [490, 342] width 49 height 13
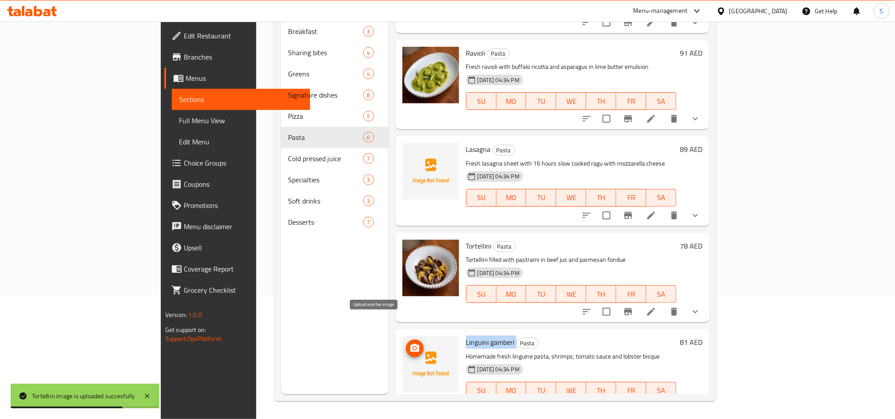
click at [406, 343] on span "upload picture" at bounding box center [415, 348] width 18 height 11
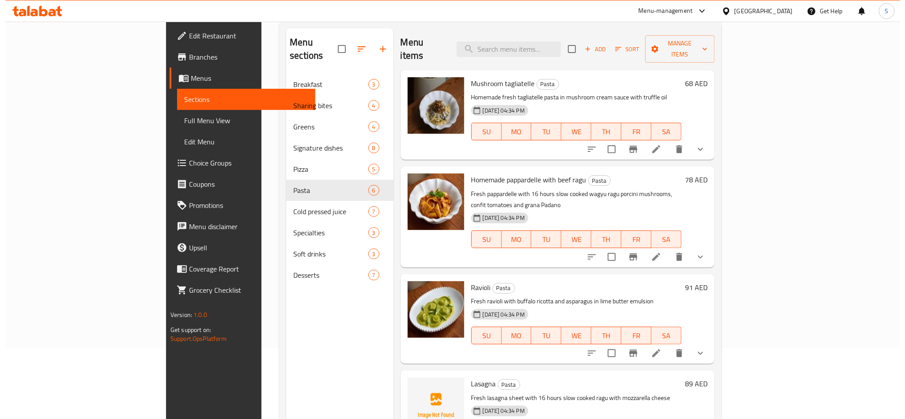
scroll to position [0, 0]
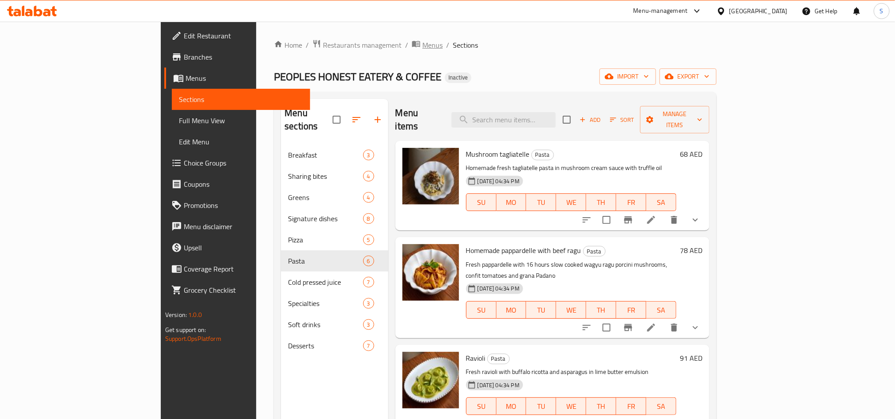
click at [422, 45] on span "Menus" at bounding box center [432, 45] width 20 height 11
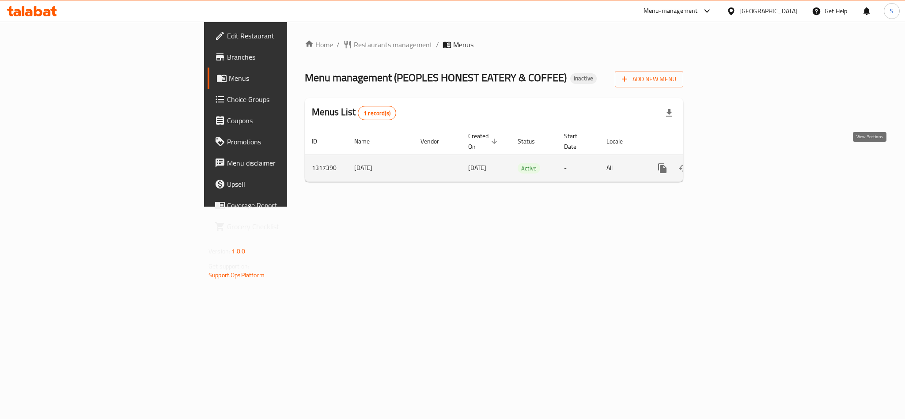
click at [732, 163] on icon "enhanced table" at bounding box center [726, 168] width 11 height 11
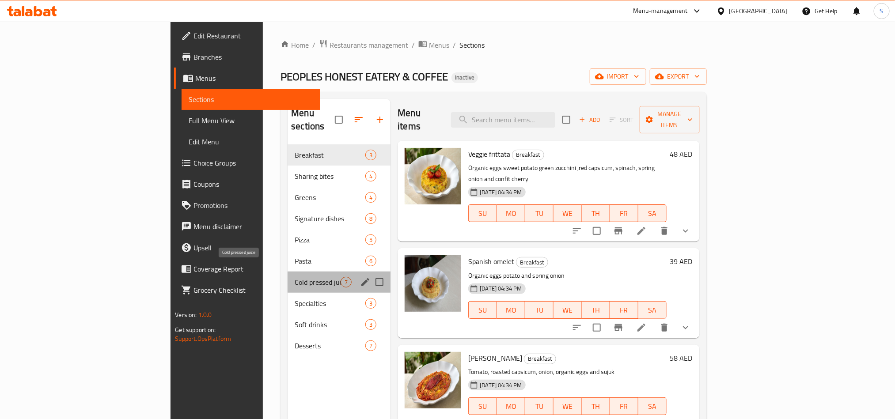
click at [295, 277] on span "Cold pressed juice" at bounding box center [318, 282] width 46 height 11
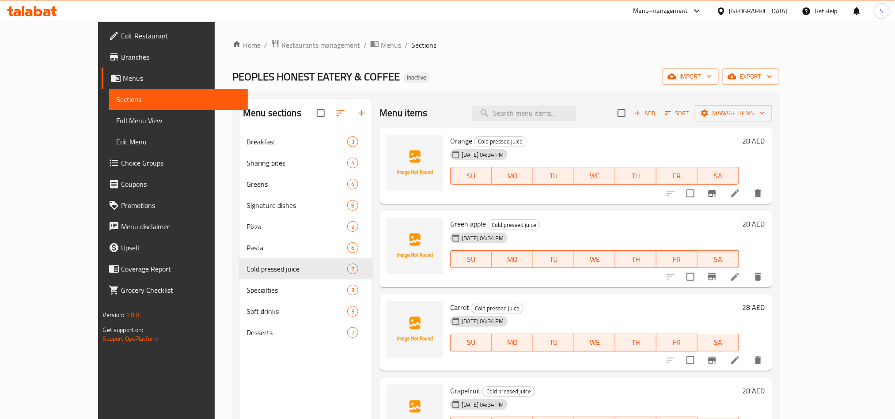
click at [450, 144] on span "Orange" at bounding box center [461, 140] width 22 height 13
copy h6 "Orange"
click at [390, 155] on button "upload picture" at bounding box center [399, 147] width 18 height 18
click at [450, 227] on span "Green apple" at bounding box center [468, 223] width 36 height 13
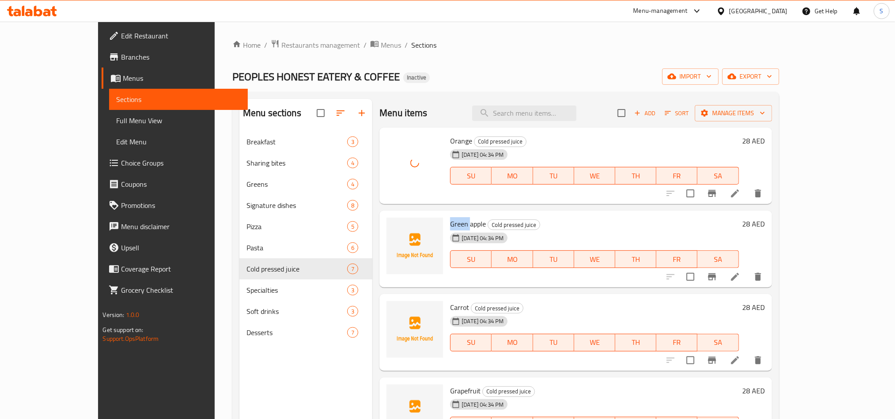
click at [450, 227] on span "Green apple" at bounding box center [468, 223] width 36 height 13
copy h6 "Green apple"
click at [394, 226] on icon "upload picture" at bounding box center [399, 230] width 11 height 11
click at [394, 232] on icon "upload picture" at bounding box center [399, 230] width 11 height 11
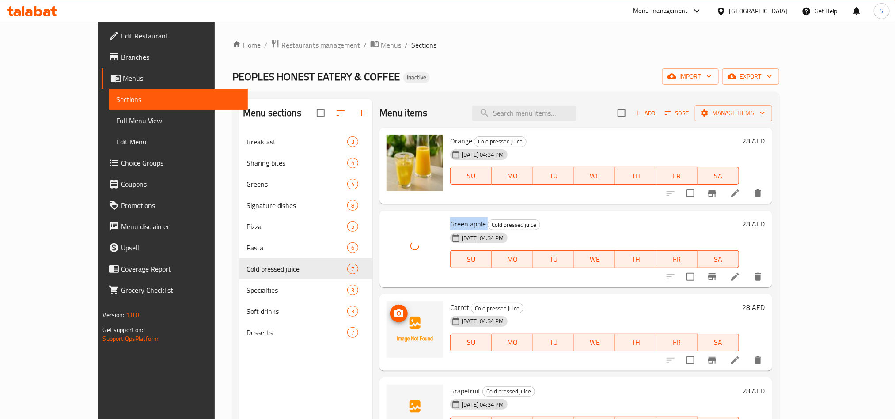
scroll to position [66, 0]
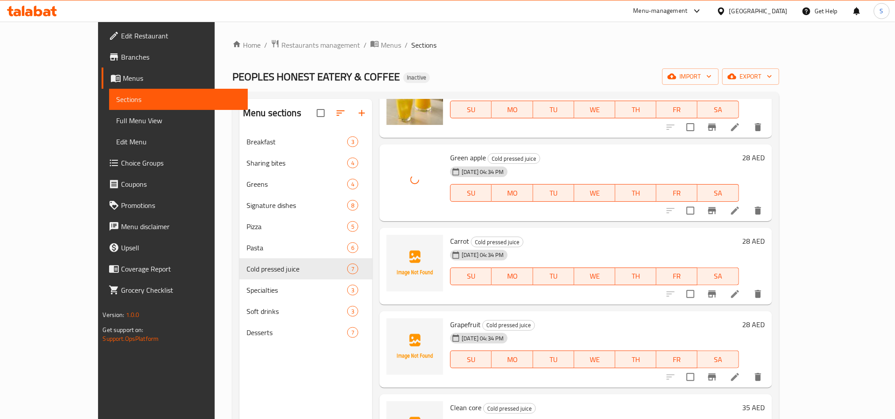
click at [450, 241] on span "Carrot" at bounding box center [459, 241] width 19 height 13
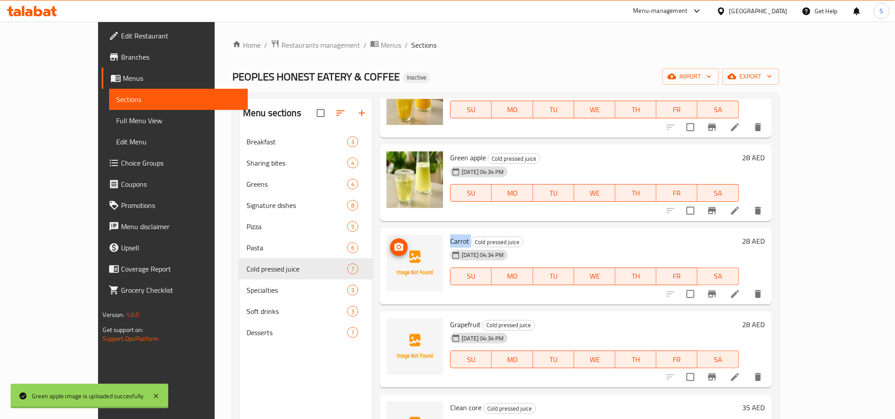
copy h6 "Carrot"
click at [394, 247] on icon "upload picture" at bounding box center [399, 247] width 11 height 11
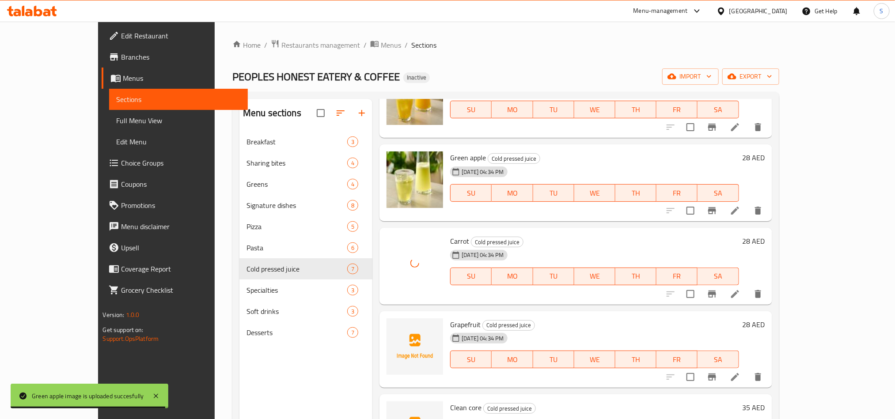
click at [450, 323] on span "Grapefruit" at bounding box center [465, 324] width 30 height 13
copy h6 "Grapefruit"
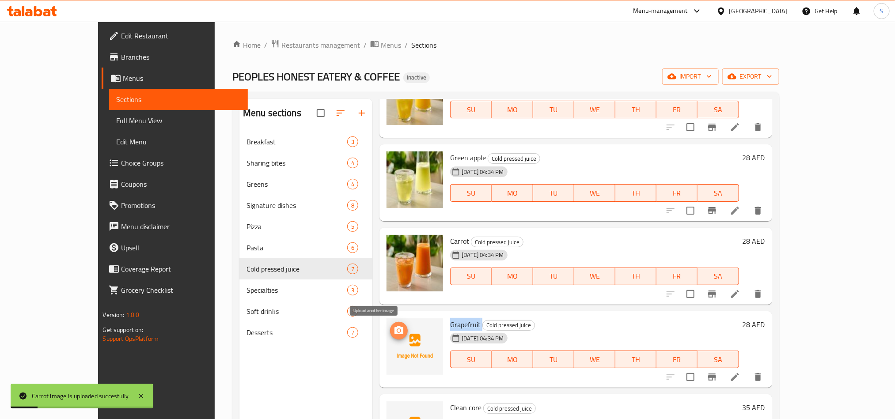
click at [394, 327] on icon "upload picture" at bounding box center [399, 331] width 11 height 11
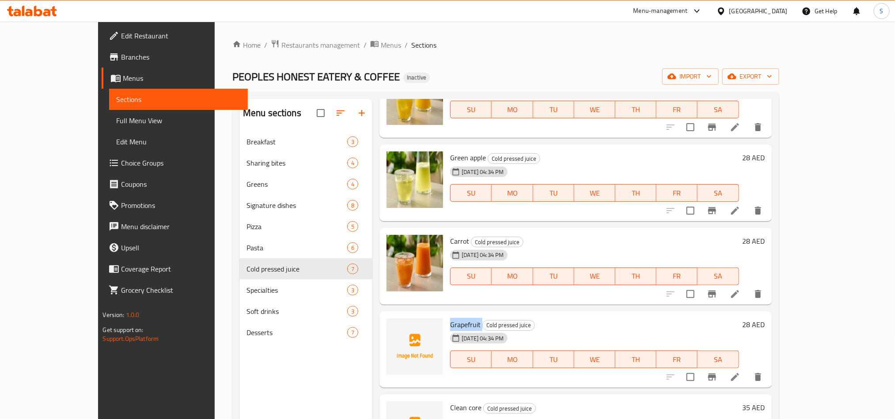
scroll to position [236, 0]
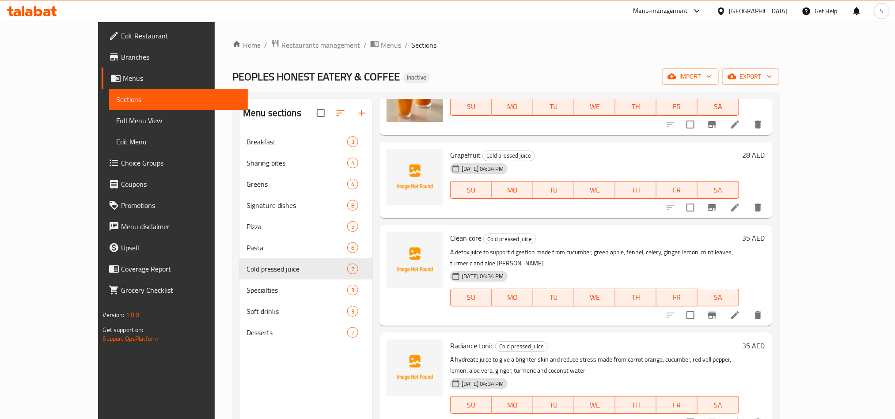
click at [450, 242] on span "Clean core" at bounding box center [465, 238] width 31 height 13
copy h6 "Clean core"
click at [394, 245] on icon "upload picture" at bounding box center [399, 244] width 11 height 11
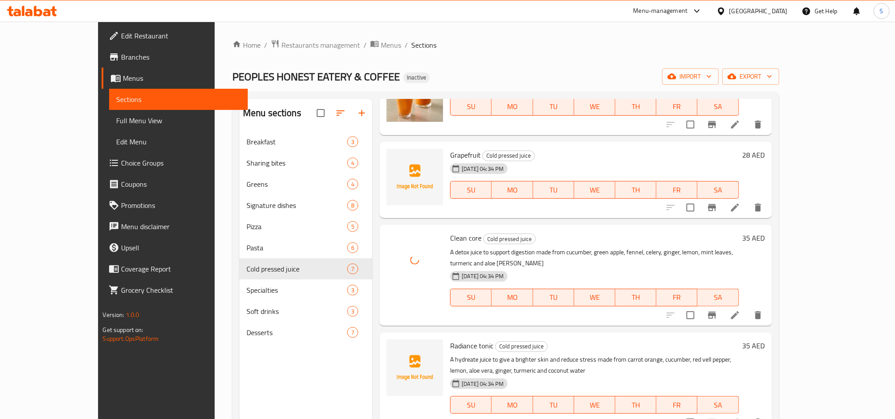
click at [450, 339] on span "Radiance tonic" at bounding box center [471, 345] width 43 height 13
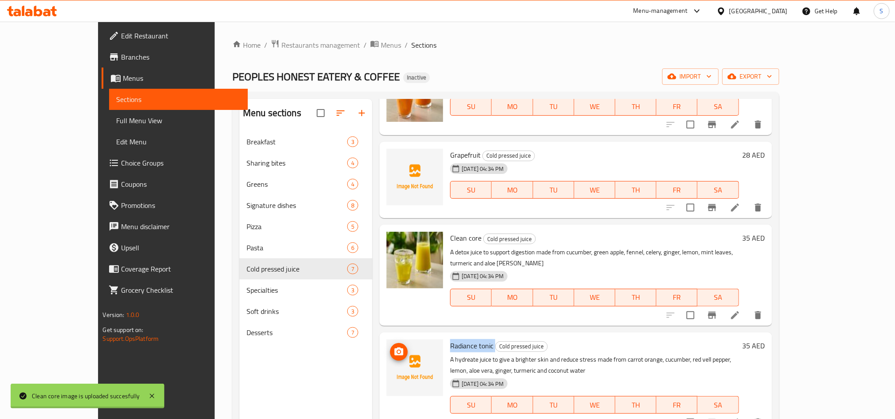
copy h6 "Radiance tonic"
click at [394, 347] on icon "upload picture" at bounding box center [399, 352] width 11 height 11
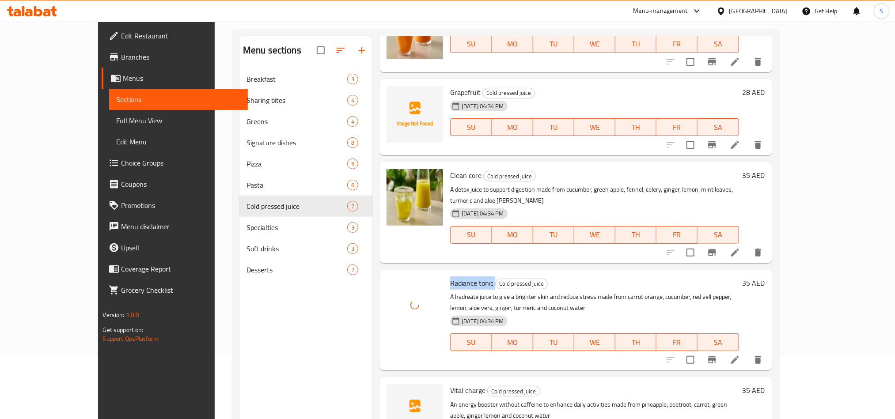
scroll to position [124, 0]
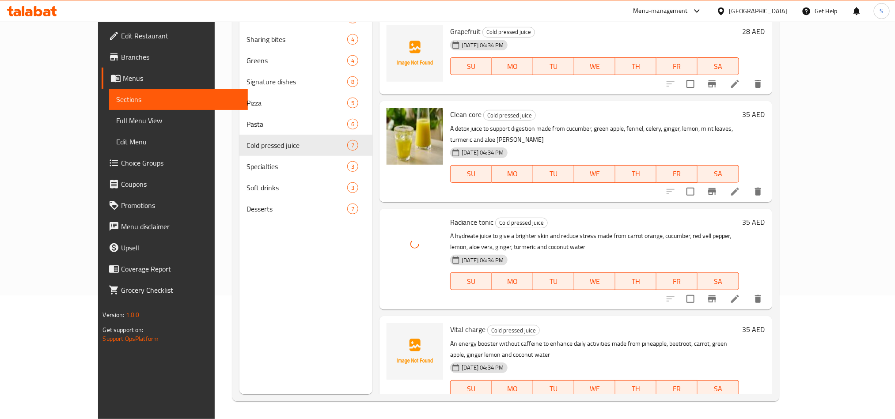
click at [450, 323] on span "Vital charge" at bounding box center [467, 329] width 35 height 13
copy h6 "Vital charge"
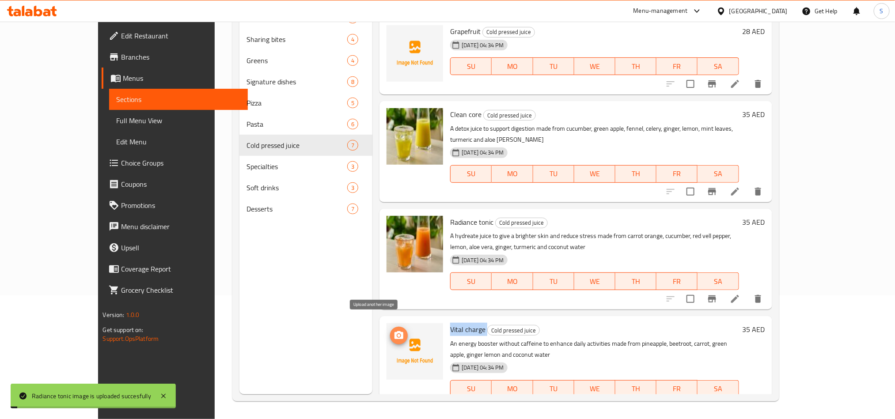
click at [395, 331] on icon "upload picture" at bounding box center [399, 335] width 9 height 8
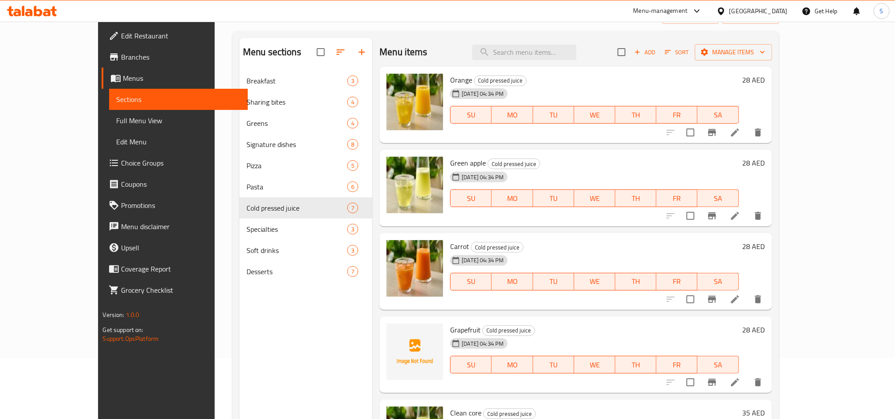
scroll to position [0, 0]
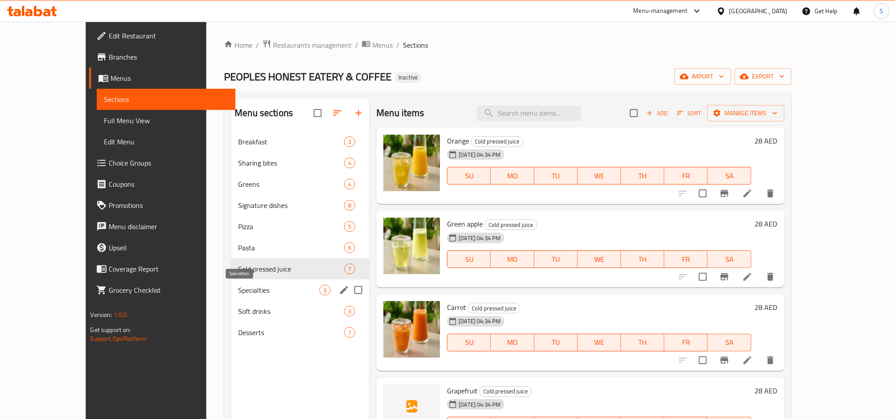
click at [238, 289] on span "Specialties" at bounding box center [278, 290] width 81 height 11
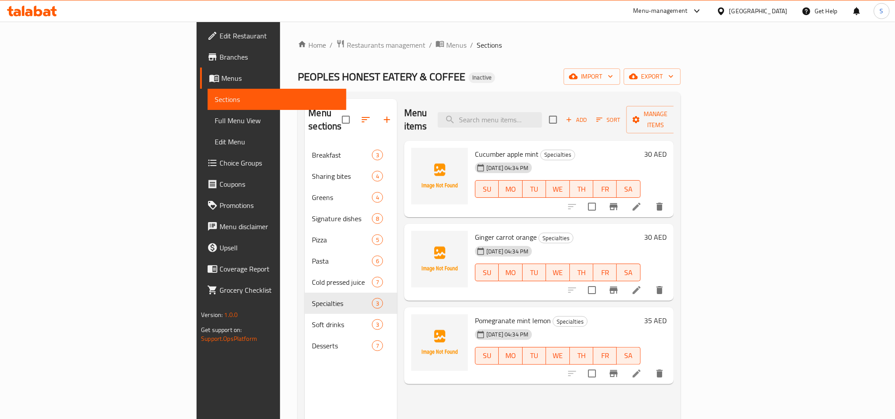
click at [475, 148] on span "Cucumber apple mint" at bounding box center [507, 154] width 64 height 13
copy span "Cucumber"
click at [415, 154] on button "upload picture" at bounding box center [424, 161] width 18 height 18
click at [475, 231] on span "Ginger carrot orange" at bounding box center [506, 237] width 62 height 13
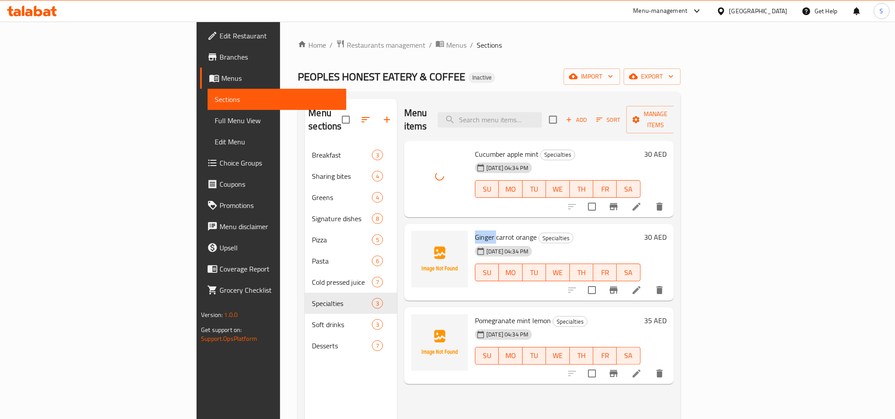
click at [475, 231] on span "Ginger carrot orange" at bounding box center [506, 237] width 62 height 13
copy span "Ginger"
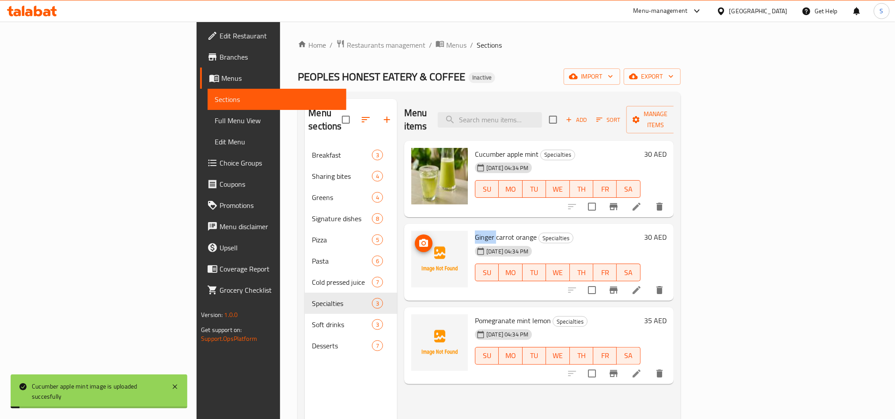
click at [419, 239] on icon "upload picture" at bounding box center [423, 243] width 9 height 8
click at [475, 314] on span "Pomegranate mint lemon" at bounding box center [513, 320] width 76 height 13
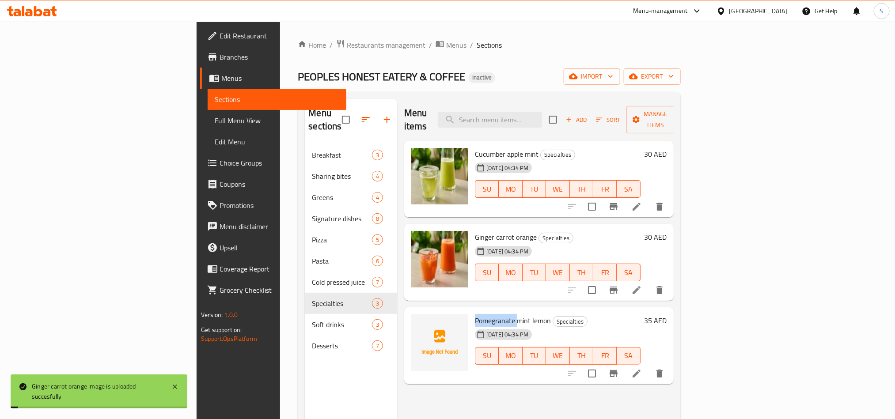
click at [475, 314] on span "Pomegranate mint lemon" at bounding box center [513, 320] width 76 height 13
copy span "Pomegranate"
click at [419, 323] on icon "upload picture" at bounding box center [423, 327] width 9 height 8
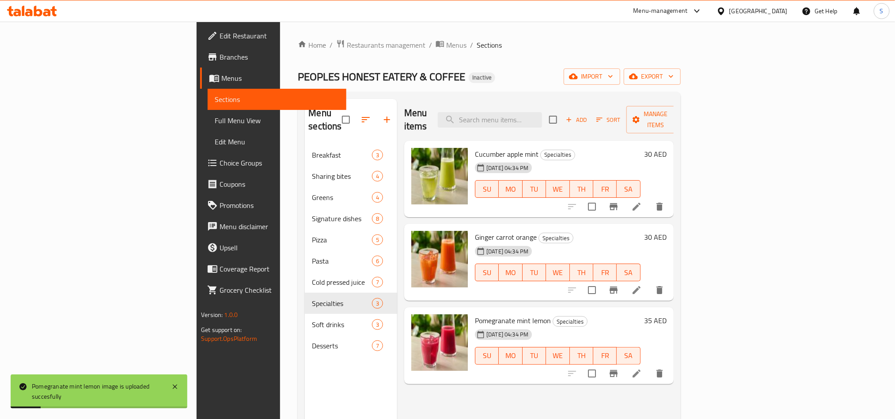
click at [466, 81] on div "PEOPLES HONEST EATERY & COFFEE Inactive import export" at bounding box center [489, 76] width 383 height 16
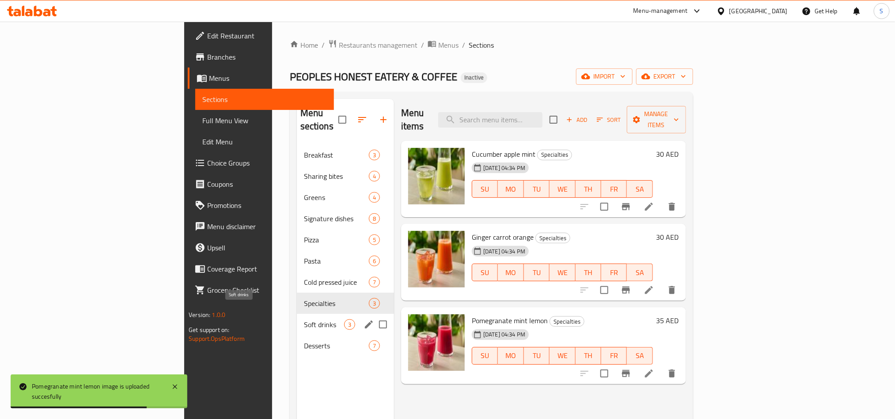
click at [304, 319] on span "Soft drinks" at bounding box center [324, 324] width 40 height 11
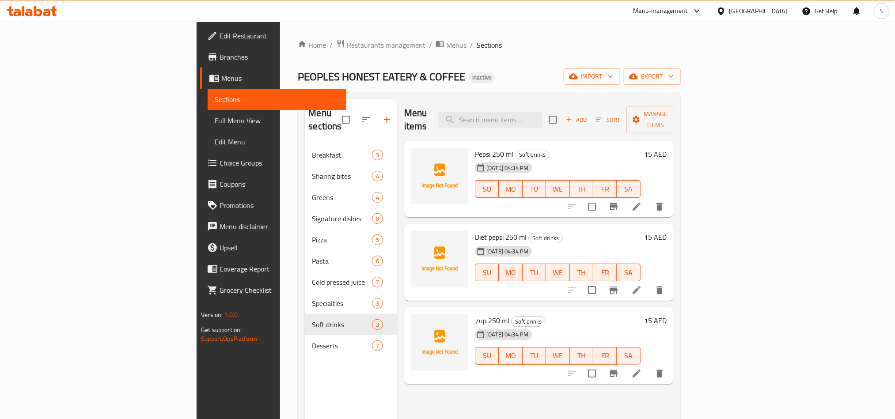
click at [475, 148] on span "Pepsi 250 ml" at bounding box center [494, 154] width 38 height 13
click at [419, 156] on icon "upload picture" at bounding box center [423, 160] width 9 height 8
click at [415, 155] on span "upload picture" at bounding box center [424, 160] width 18 height 11
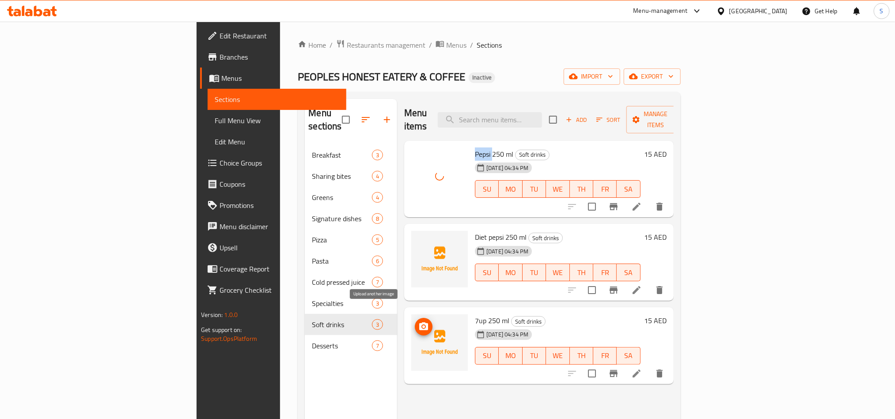
click at [419, 323] on icon "upload picture" at bounding box center [423, 327] width 9 height 8
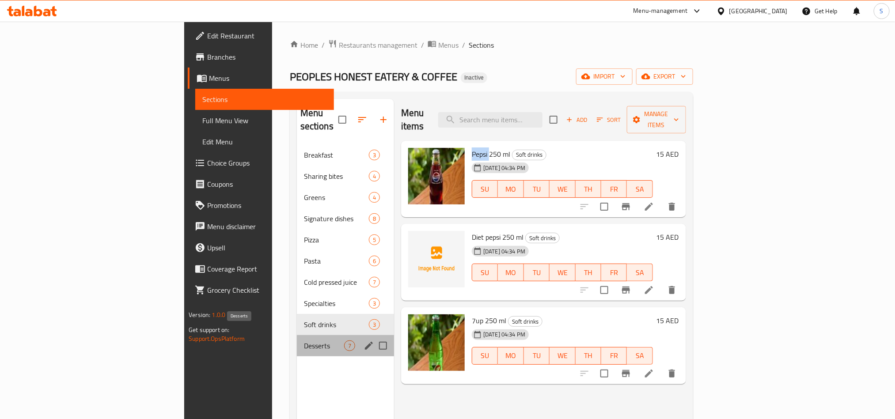
click at [304, 341] on span "Desserts" at bounding box center [324, 346] width 40 height 11
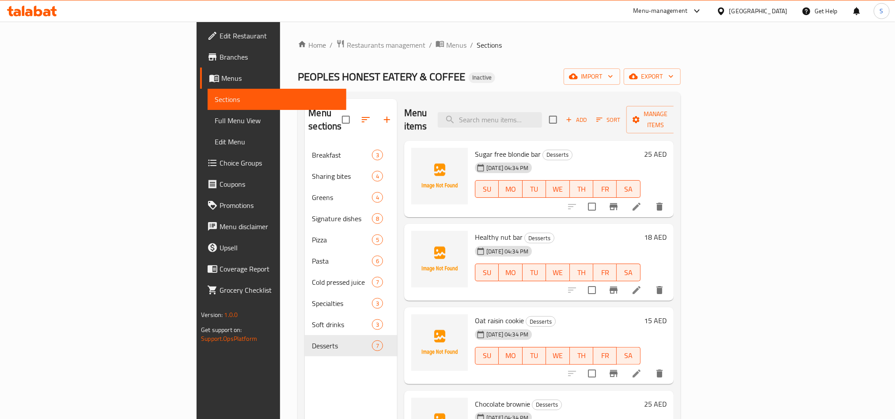
click at [475, 148] on span "Sugar free blondie bar" at bounding box center [508, 154] width 66 height 13
click at [419, 156] on icon "upload picture" at bounding box center [423, 160] width 9 height 8
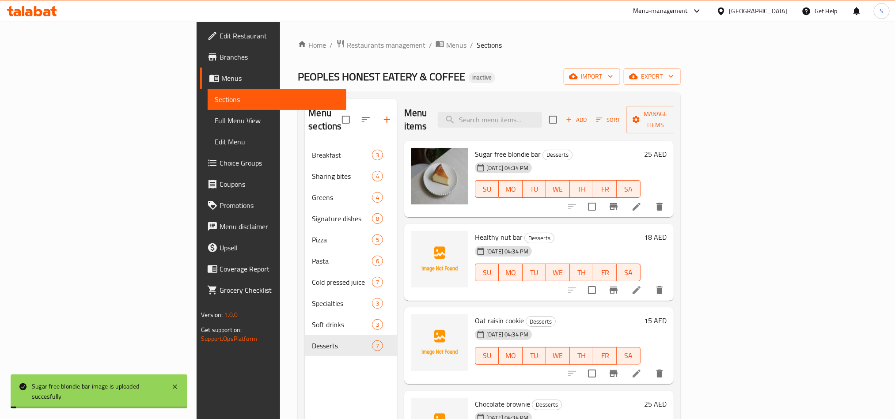
click at [475, 231] on span "Healthy nut bar" at bounding box center [499, 237] width 48 height 13
click at [418, 238] on icon "upload picture" at bounding box center [423, 243] width 11 height 11
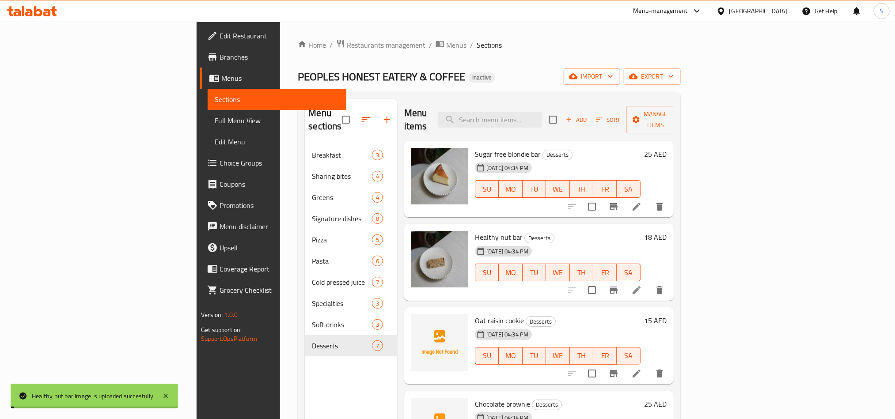
click at [475, 314] on span "Oat raisin cookie" at bounding box center [499, 320] width 49 height 13
click at [418, 322] on icon "upload picture" at bounding box center [423, 327] width 11 height 11
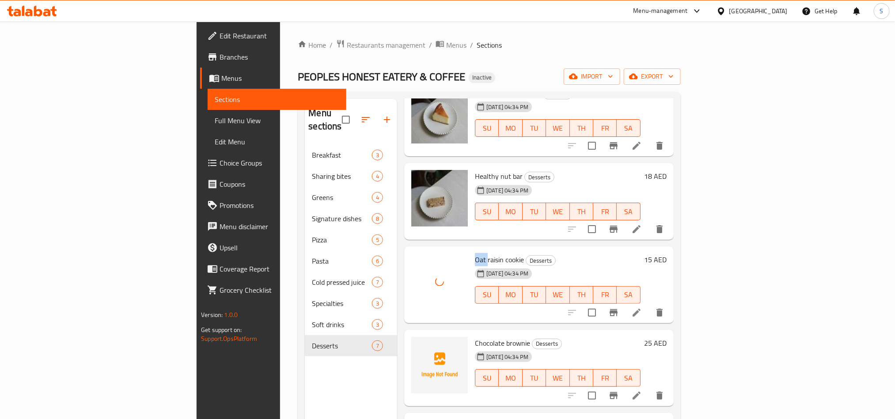
scroll to position [133, 0]
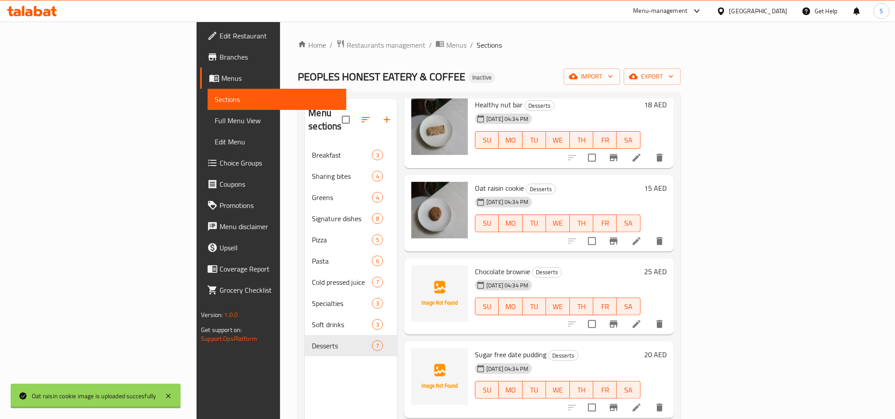
click at [475, 265] on span "Chocolate brownie" at bounding box center [502, 271] width 55 height 13
click at [419, 274] on icon "upload picture" at bounding box center [423, 278] width 9 height 8
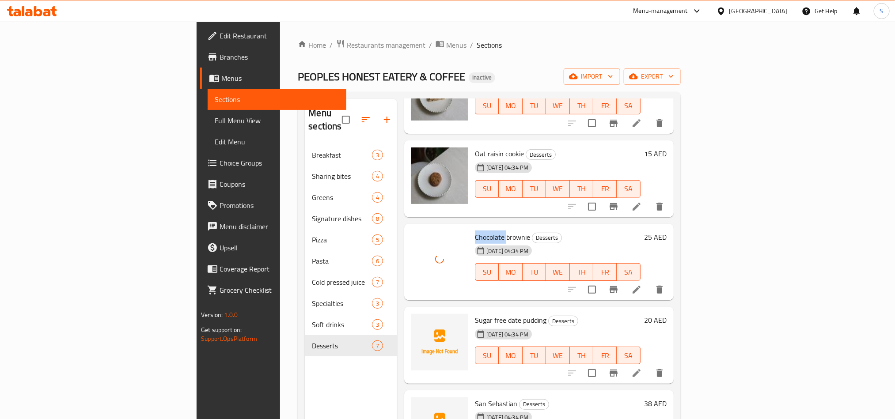
scroll to position [186, 0]
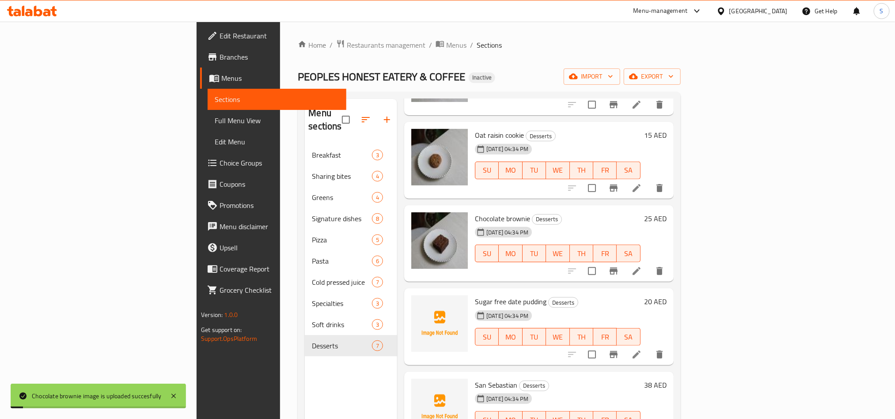
click at [475, 295] on span "Sugar free date pudding" at bounding box center [511, 301] width 72 height 13
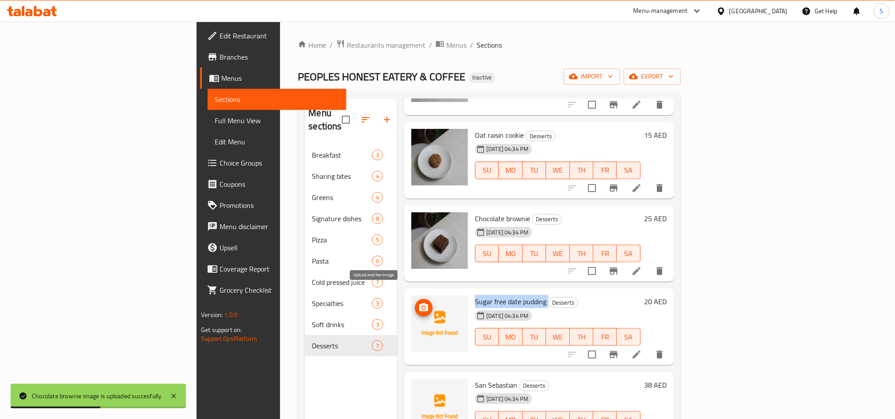
click at [415, 303] on span "upload picture" at bounding box center [424, 308] width 18 height 11
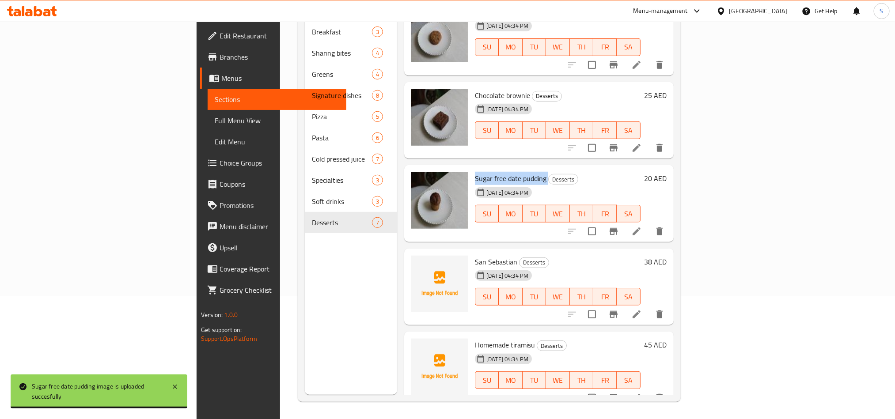
scroll to position [124, 0]
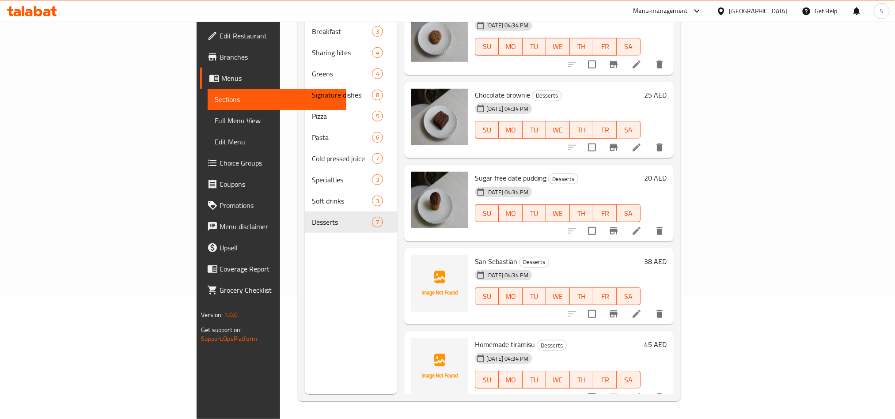
click at [475, 255] on span "San Sebastian" at bounding box center [496, 261] width 42 height 13
click at [415, 262] on span "upload picture" at bounding box center [424, 267] width 18 height 11
click at [475, 338] on span "Homemade tiramisu" at bounding box center [505, 344] width 60 height 13
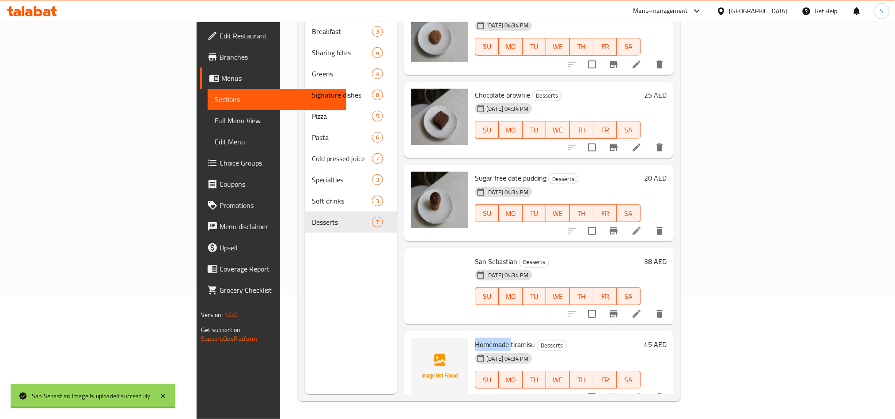
click at [475, 338] on span "Homemade tiramisu" at bounding box center [505, 344] width 60 height 13
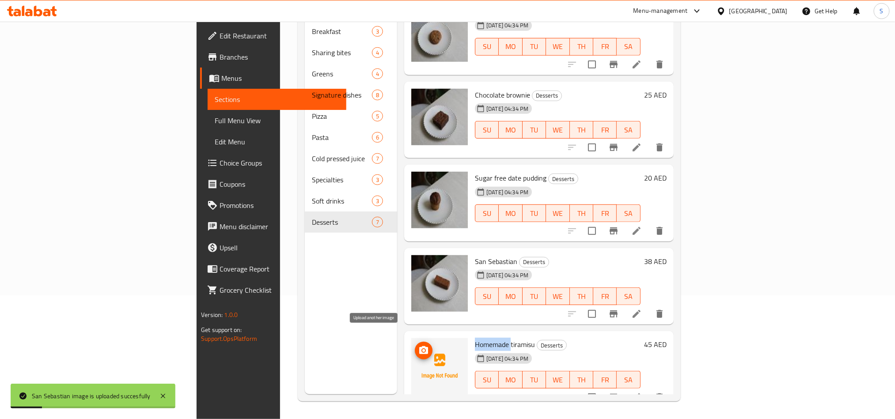
click at [419, 346] on icon "upload picture" at bounding box center [423, 350] width 9 height 8
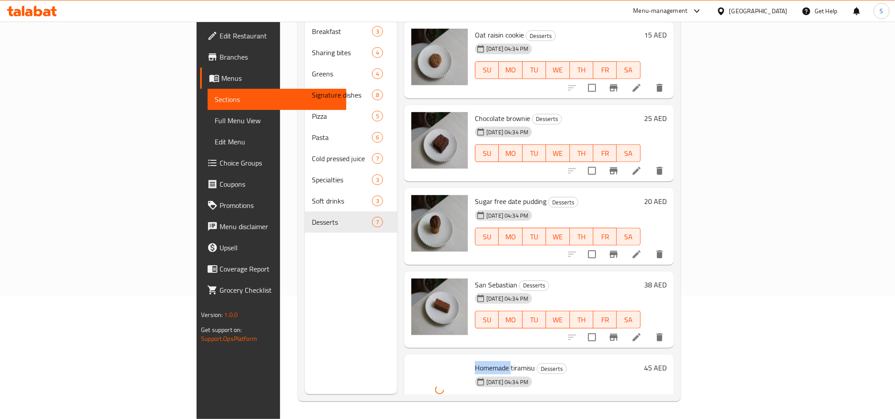
scroll to position [186, 0]
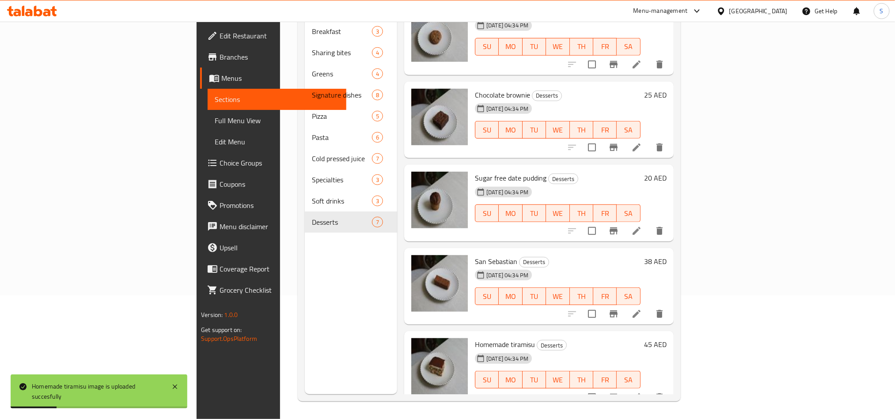
click at [305, 309] on div "Menu sections Breakfast 3 Sharing bites 4 Greens 4 Signature dishes 8 Pizza 5 P…" at bounding box center [351, 184] width 92 height 419
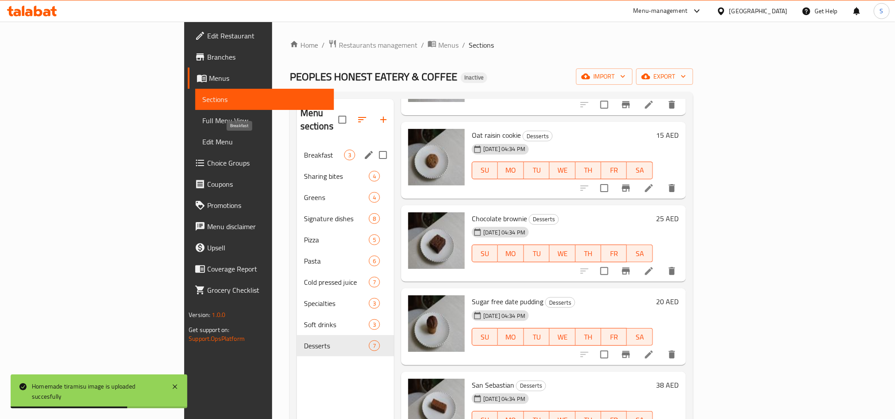
click at [304, 150] on span "Breakfast" at bounding box center [324, 155] width 40 height 11
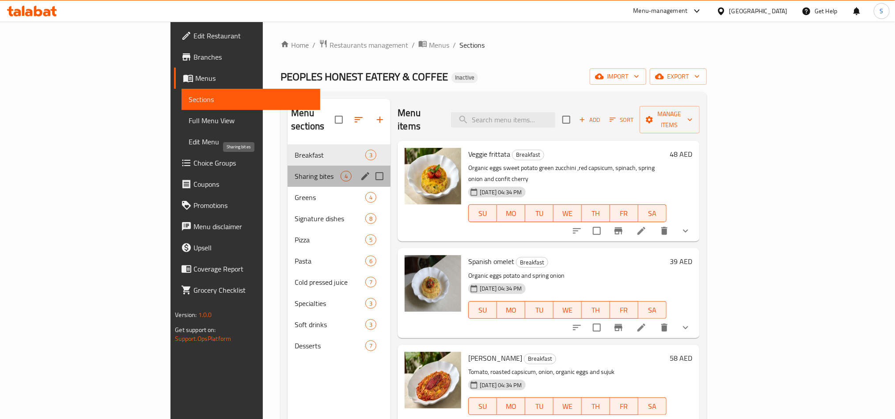
click at [295, 171] on span "Sharing bites" at bounding box center [318, 176] width 46 height 11
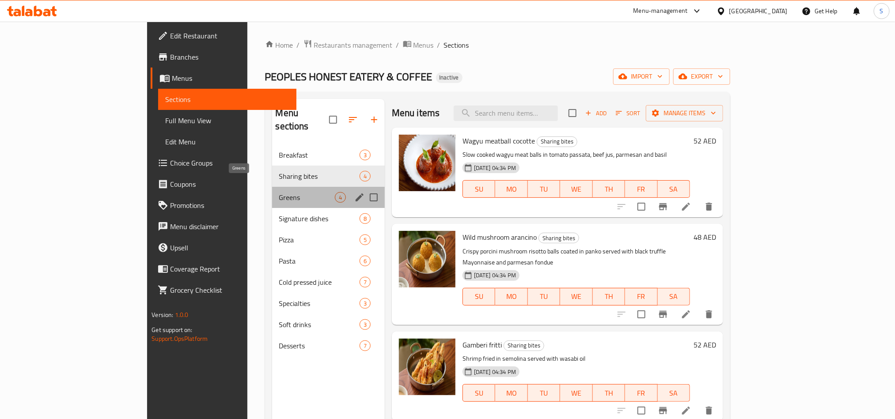
click at [284, 192] on span "Greens" at bounding box center [307, 197] width 56 height 11
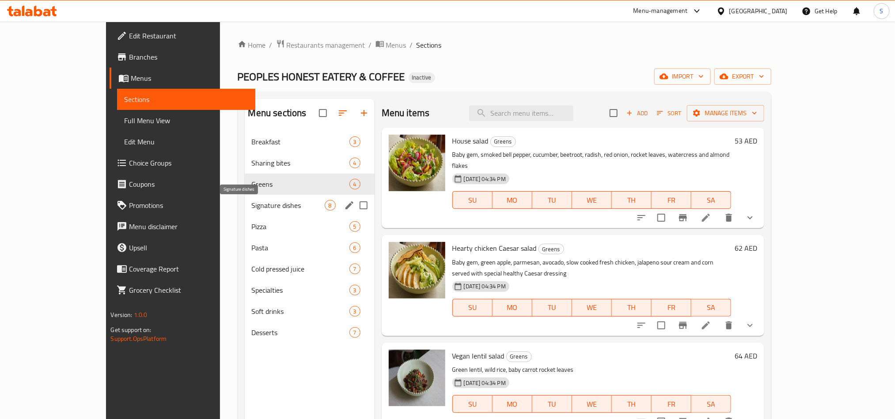
click at [282, 205] on span "Signature dishes" at bounding box center [288, 205] width 73 height 11
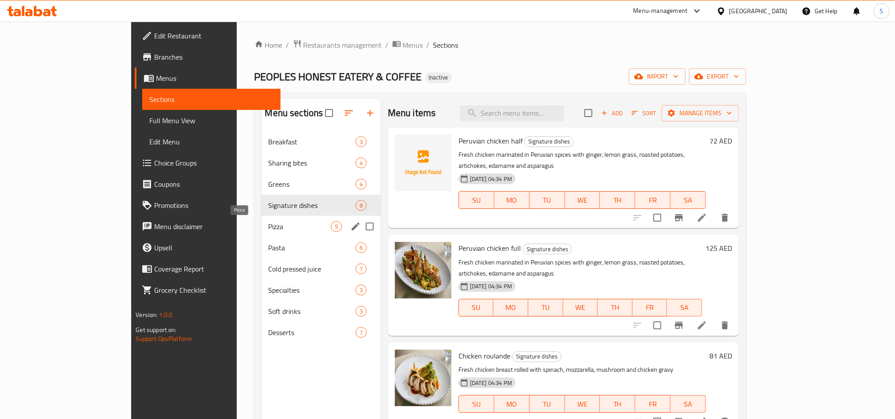
click at [281, 228] on span "Pizza" at bounding box center [300, 226] width 62 height 11
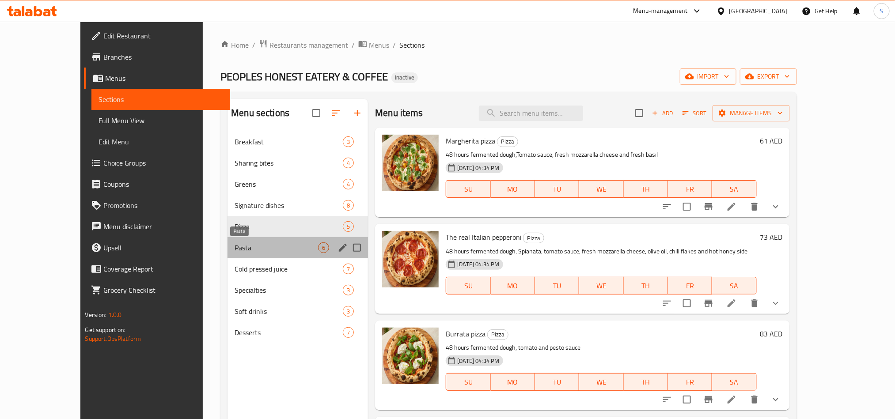
click at [277, 250] on span "Pasta" at bounding box center [277, 248] width 84 height 11
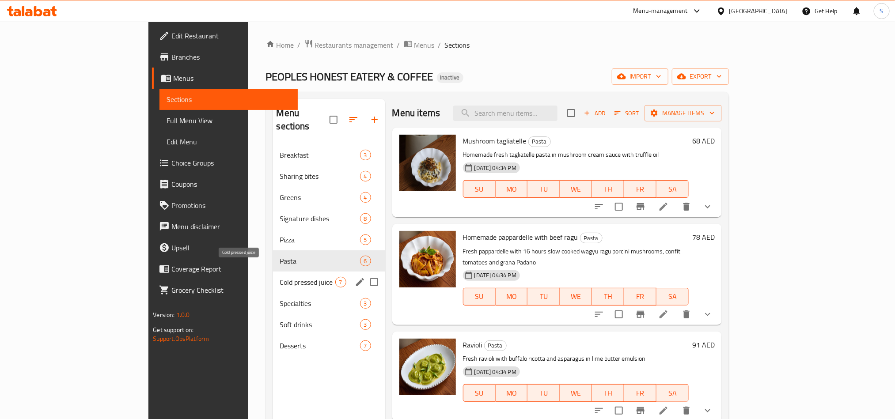
click at [280, 277] on span "Cold pressed juice" at bounding box center [307, 282] width 55 height 11
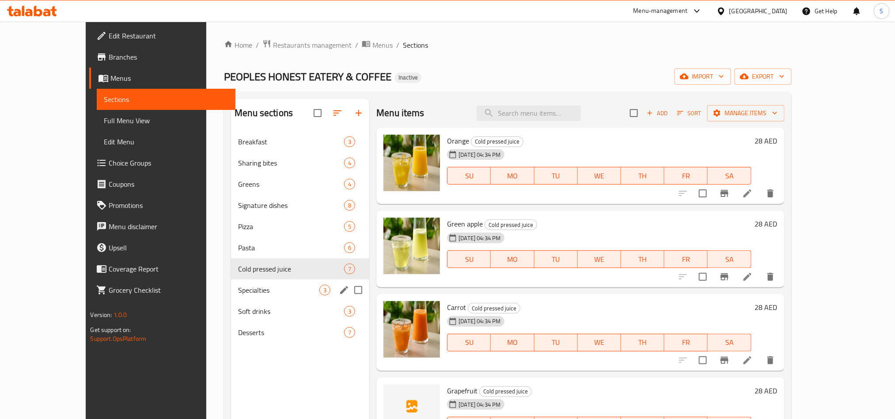
click at [272, 282] on div "Specialties 3" at bounding box center [300, 290] width 138 height 21
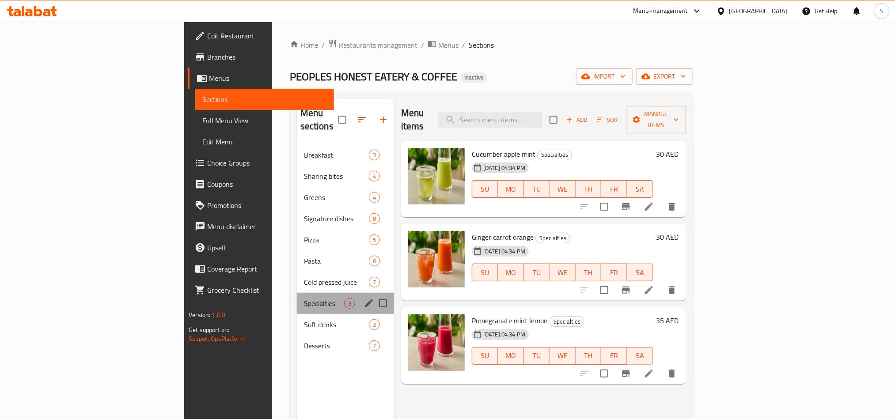
click at [297, 300] on div "Specialties 3" at bounding box center [345, 303] width 97 height 21
click at [304, 319] on span "Soft drinks" at bounding box center [324, 324] width 40 height 11
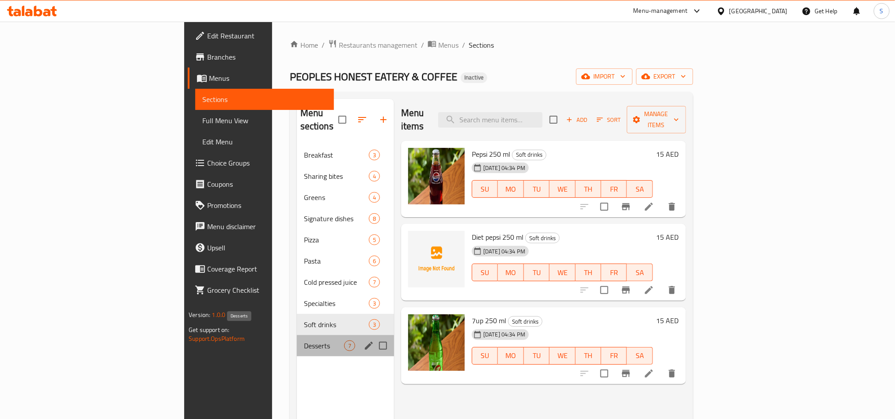
click at [304, 341] on span "Desserts" at bounding box center [324, 346] width 40 height 11
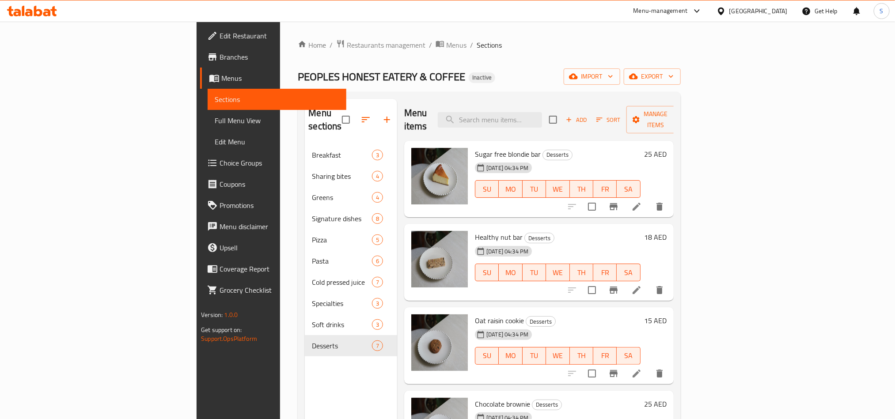
click at [408, 66] on div "Home / Restaurants management / Menus / Sections PEOPLES HONEST EATERY & COFFEE…" at bounding box center [489, 282] width 383 height 486
click at [446, 44] on span "Menus" at bounding box center [456, 45] width 20 height 11
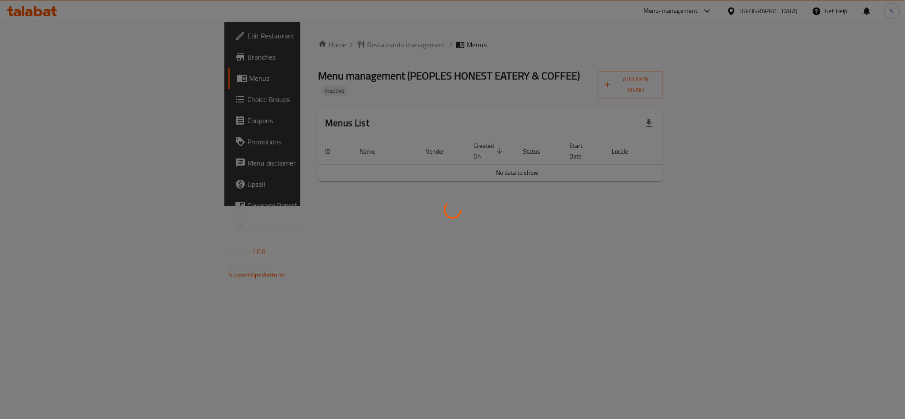
click at [479, 264] on div at bounding box center [452, 209] width 905 height 419
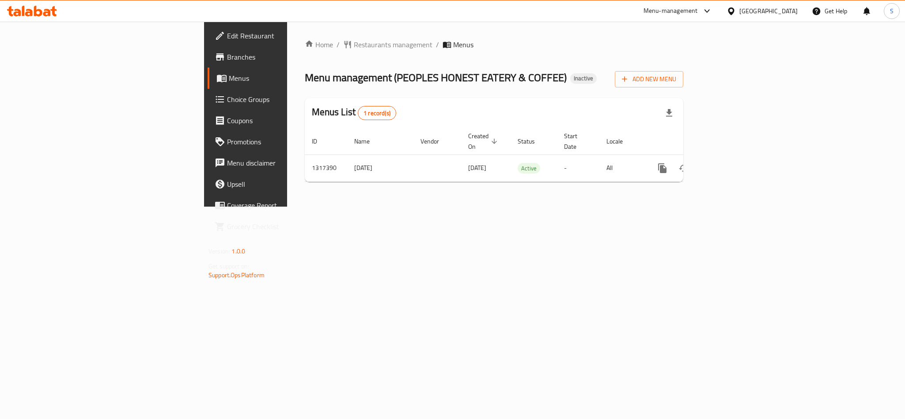
click at [578, 207] on div "Home / Restaurants management / Menus Menu management ( PEOPLES HONEST EATERY &…" at bounding box center [494, 114] width 414 height 185
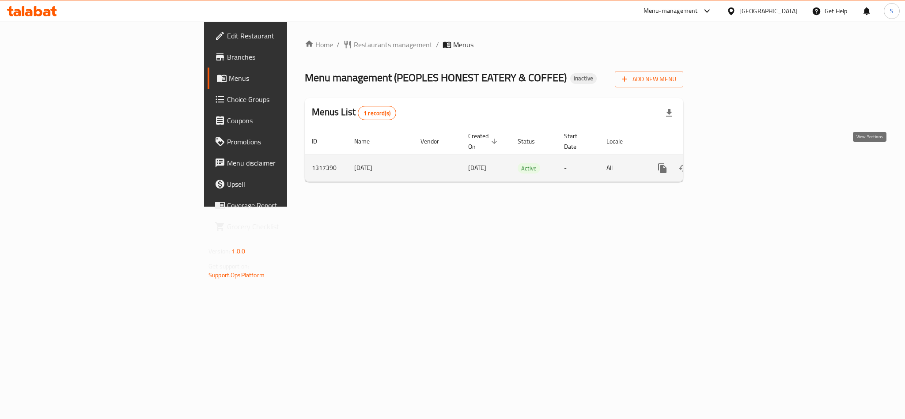
click at [730, 164] on icon "enhanced table" at bounding box center [726, 168] width 8 height 8
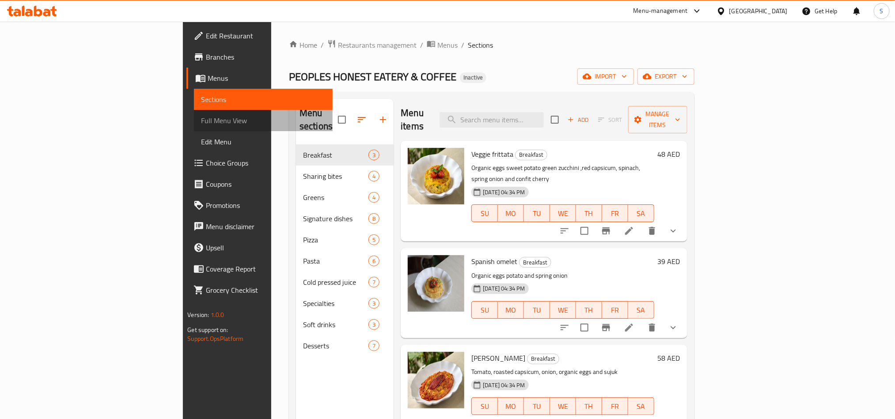
click at [201, 124] on span "Full Menu View" at bounding box center [263, 120] width 124 height 11
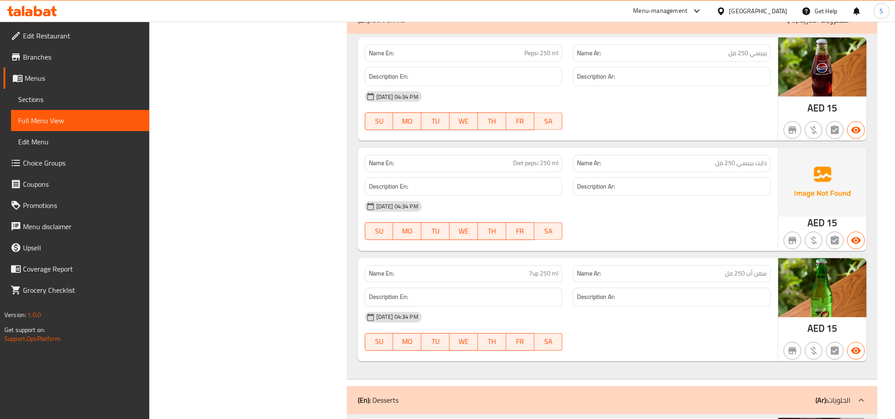
scroll to position [5891, 0]
